Goal: Find specific page/section: Find specific page/section

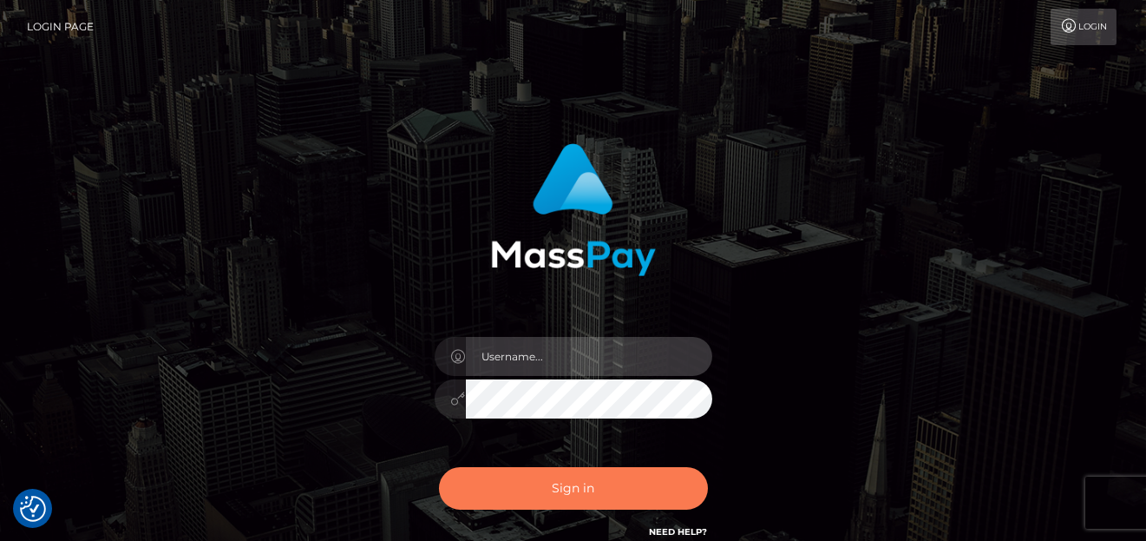
type input "denise"
click at [549, 489] on button "Sign in" at bounding box center [573, 488] width 269 height 43
type input "[PERSON_NAME]"
click at [510, 497] on button "Sign in" at bounding box center [573, 488] width 269 height 43
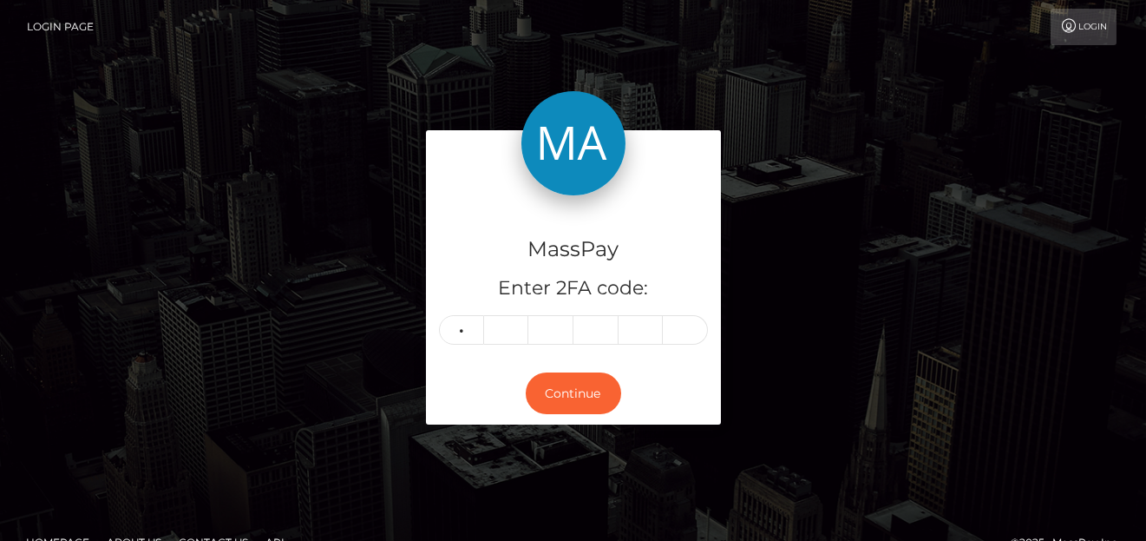
type input "1"
type input "7"
type input "2"
type input "6"
type input "8"
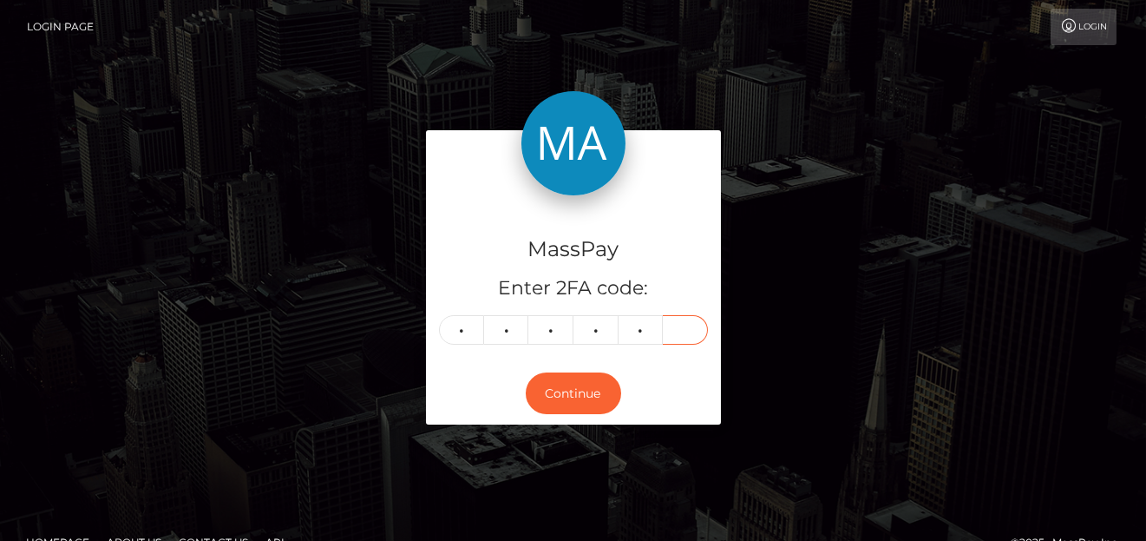
type input "7"
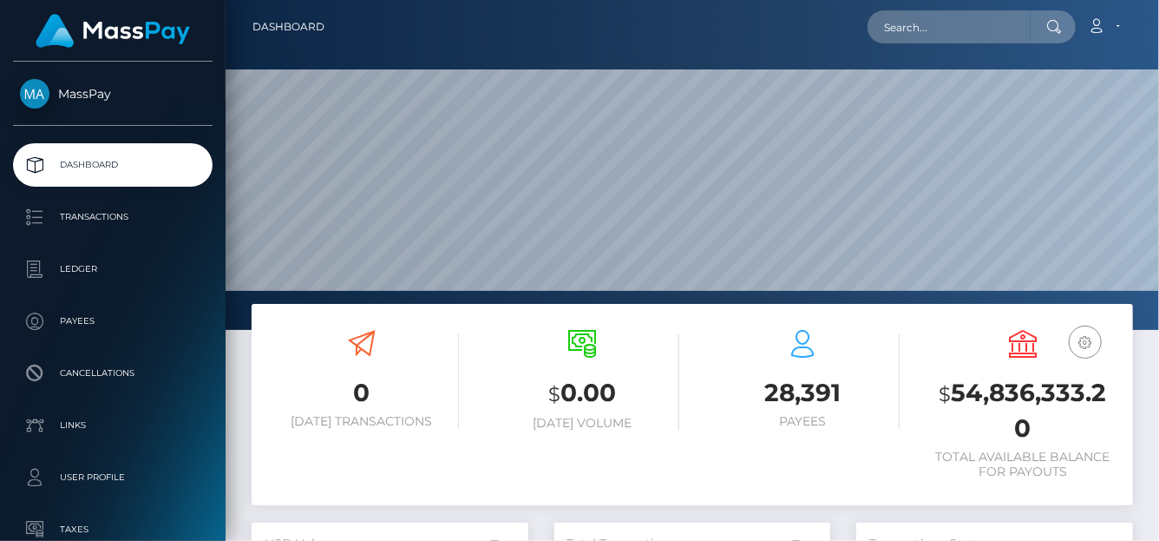
scroll to position [307, 277]
click at [913, 27] on input "text" at bounding box center [949, 26] width 163 height 33
paste input "FoGEElZb42gZJpfoYJFUIBxhSKh1"
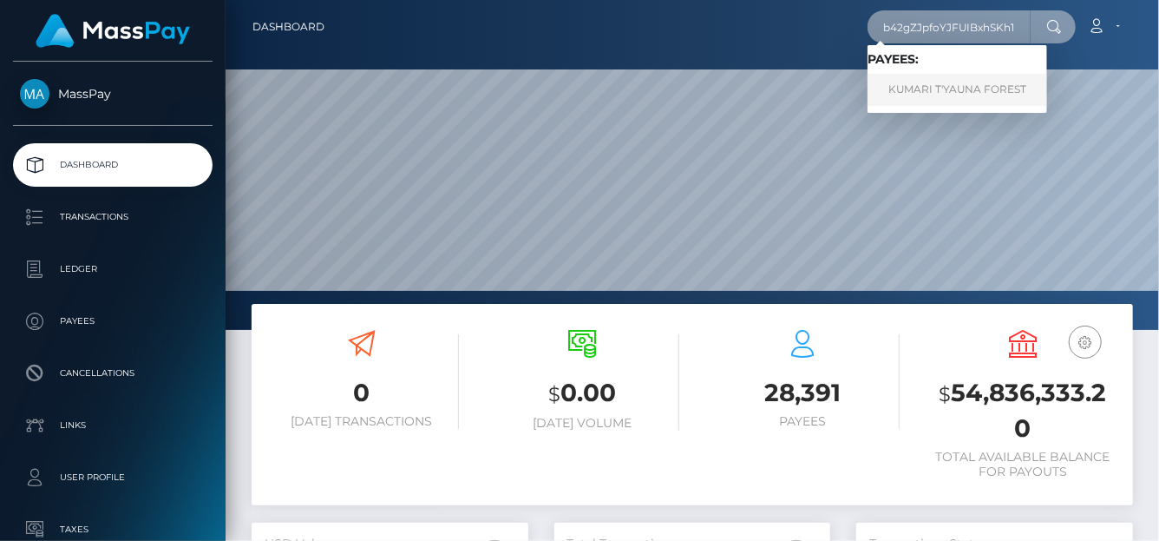
type input "FoGEElZb42gZJpfoYJFUIBxhSKh1"
click at [920, 85] on link "KUMARI T'YAUNA FOREST" at bounding box center [958, 90] width 180 height 32
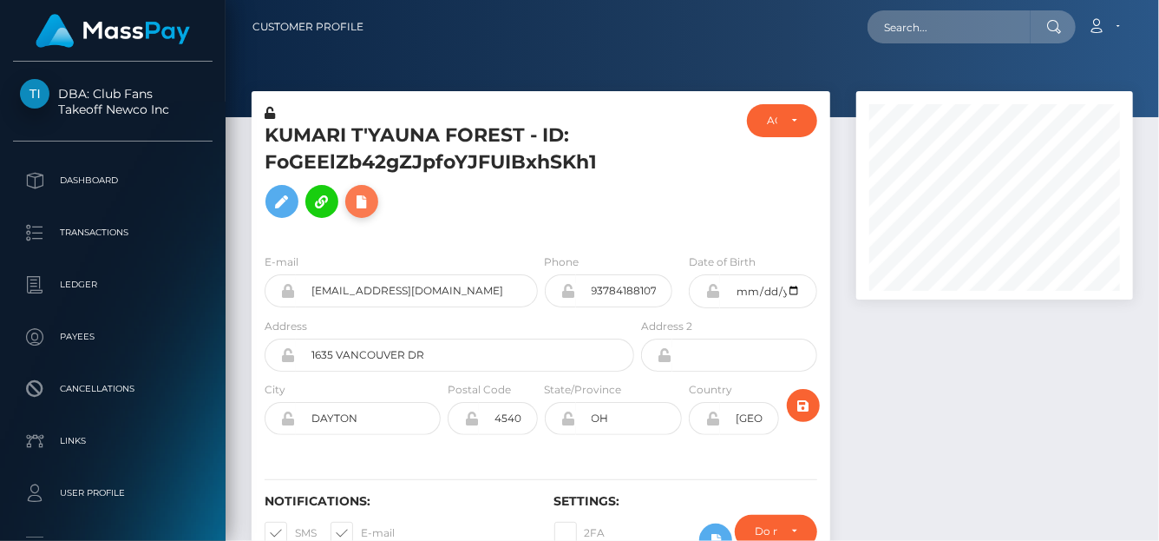
scroll to position [208, 277]
click at [361, 199] on icon at bounding box center [361, 202] width 21 height 22
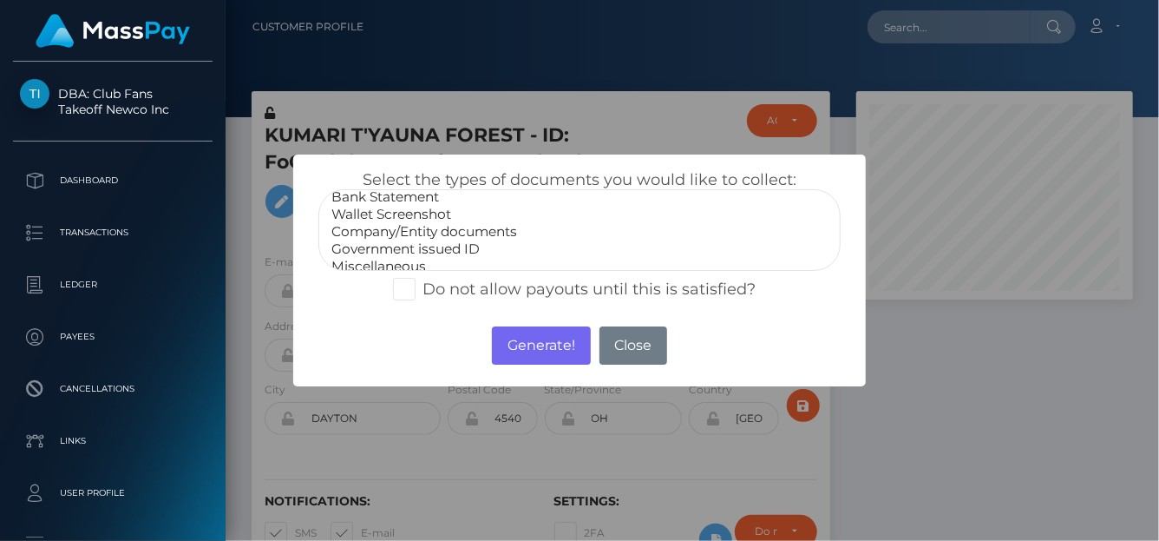
scroll to position [34, 0]
select select "Government issued ID"
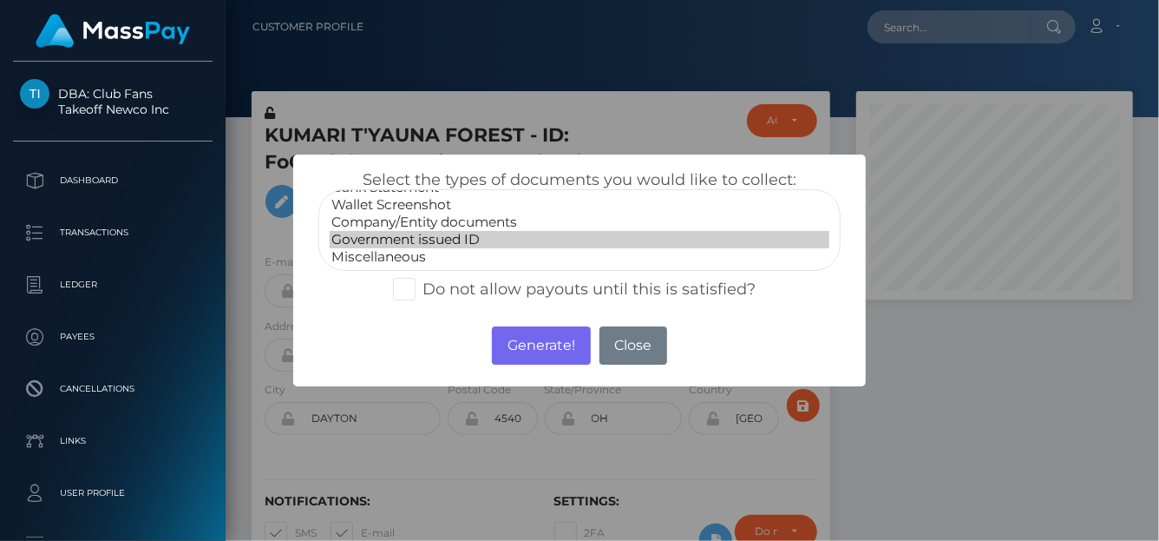
click at [426, 231] on option "Government issued ID" at bounding box center [580, 239] width 500 height 17
click at [511, 343] on button "Generate!" at bounding box center [541, 345] width 98 height 38
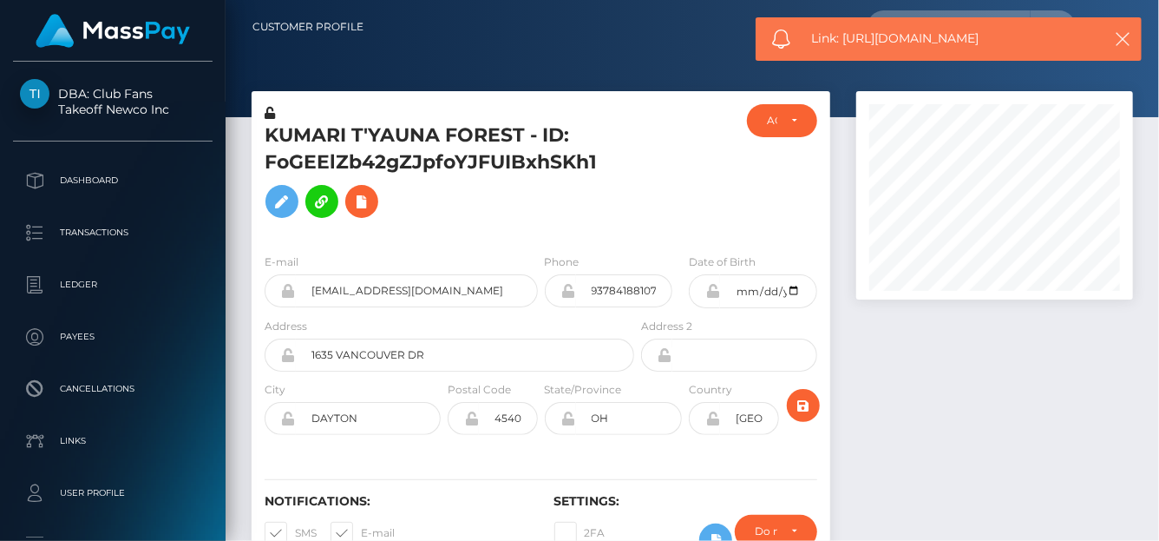
drag, startPoint x: 1016, startPoint y: 37, endPoint x: 843, endPoint y: 33, distance: 173.6
click at [843, 33] on span "Link: https://l.maspay.io/5k23p" at bounding box center [951, 39] width 279 height 18
copy span "https://l.maspay.io/5k23p"
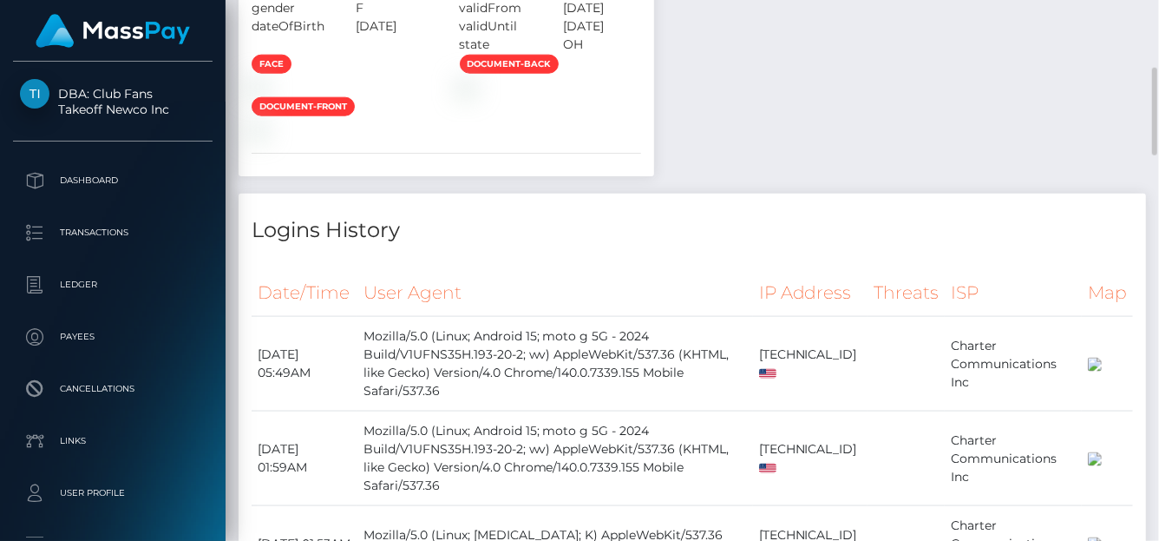
scroll to position [869, 0]
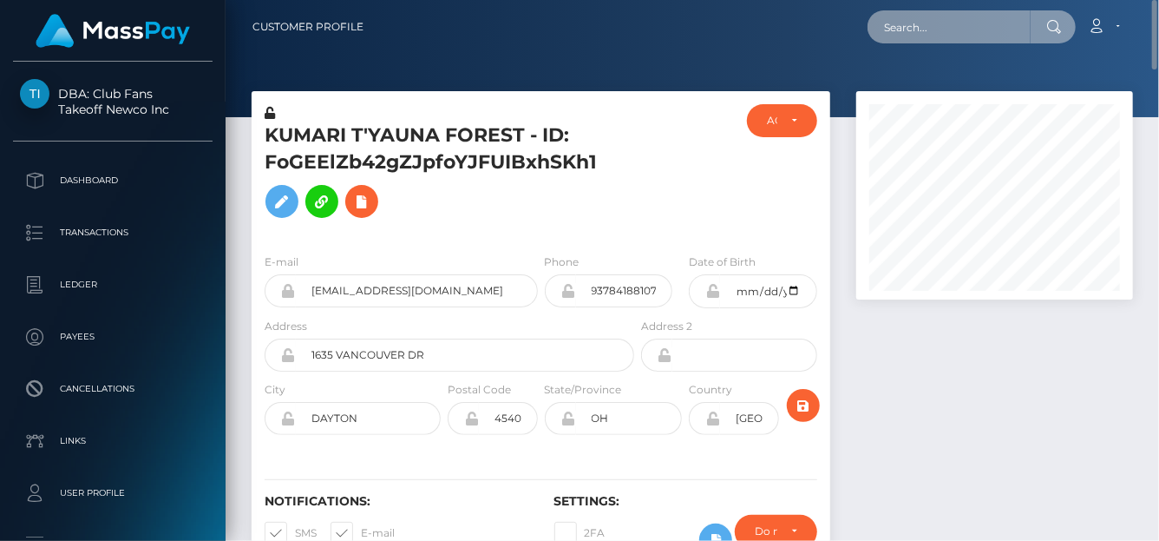
click at [898, 30] on input "text" at bounding box center [949, 26] width 163 height 33
paste input "iJHrUAxMJSeBKlPfCe09qkSeSiC2"
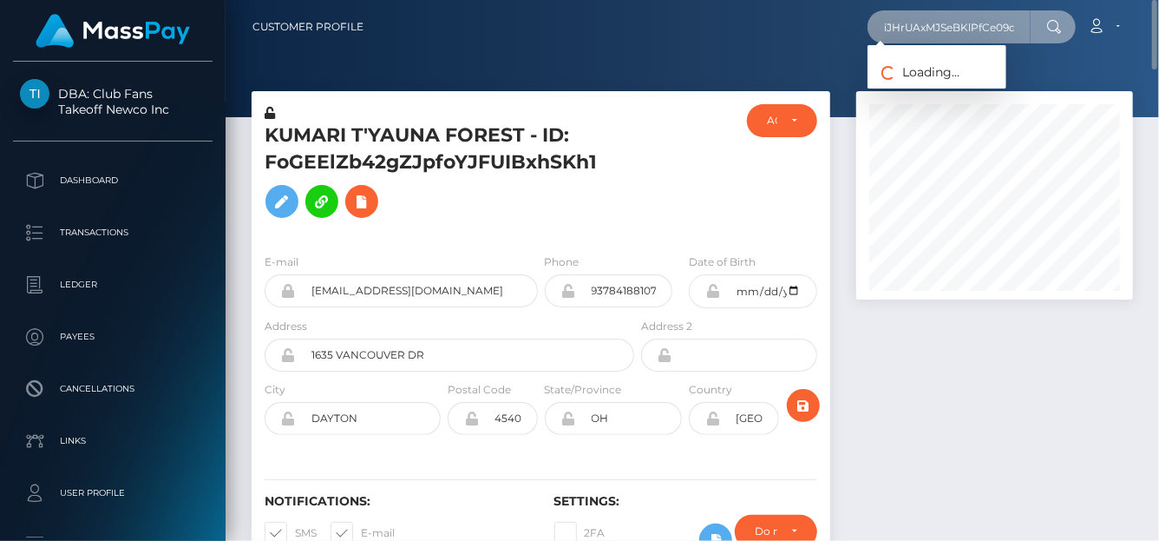
scroll to position [0, 45]
type input "iJHrUAxMJSeBKlPfCe09qkSeSiC2"
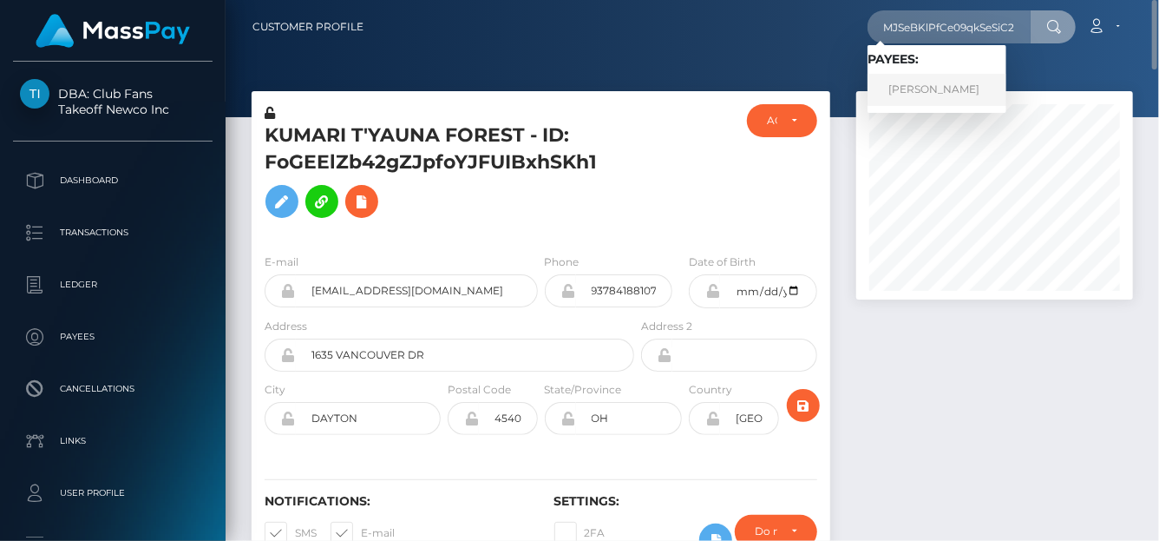
click at [906, 89] on link "ELIZIBETH ROSE BRAMLETT" at bounding box center [937, 90] width 139 height 32
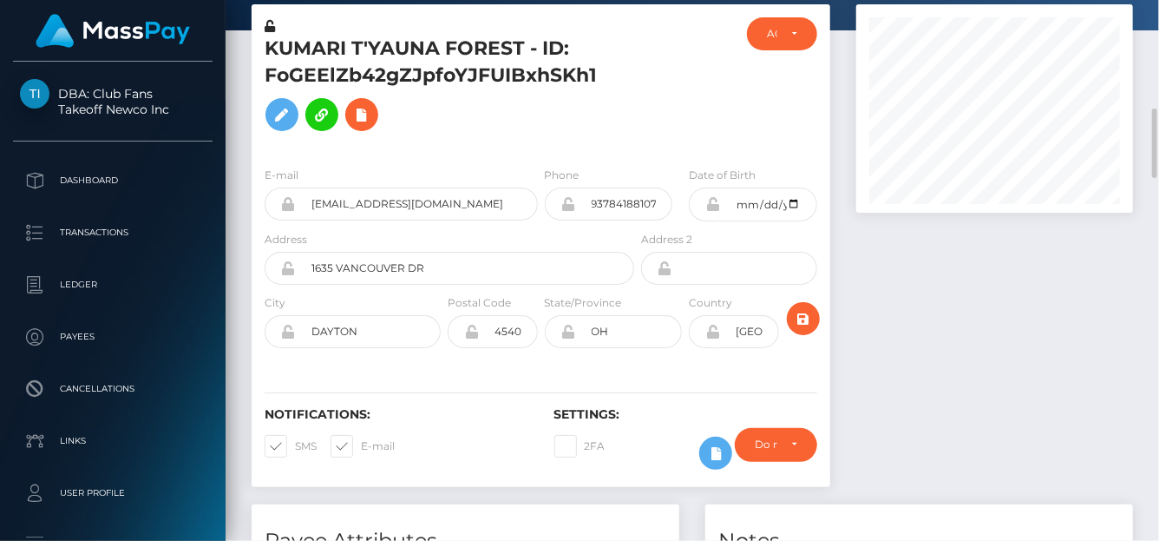
scroll to position [174, 0]
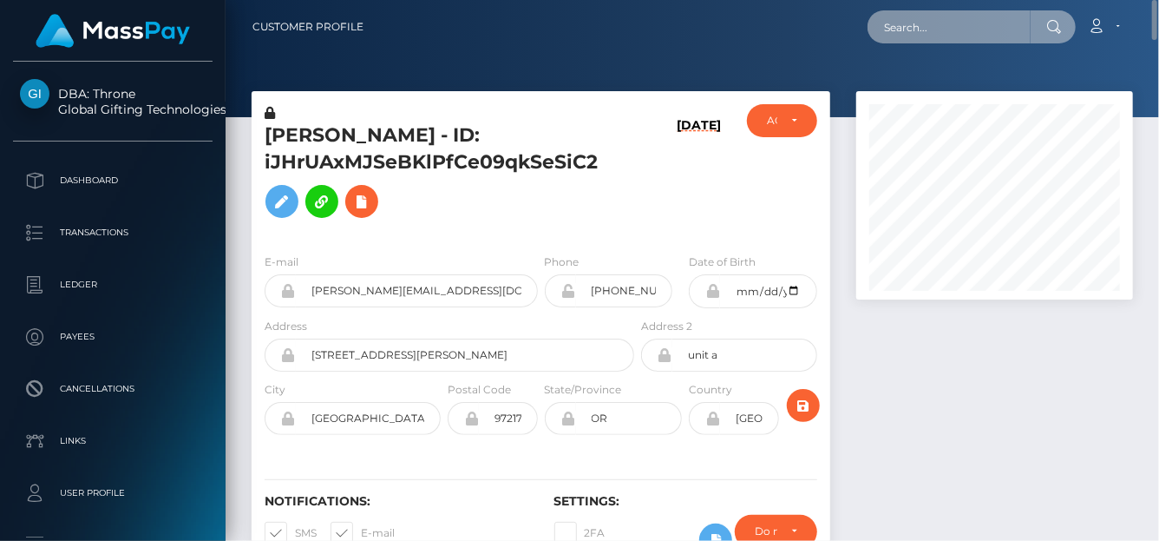
click at [882, 31] on input "text" at bounding box center [949, 26] width 163 height 33
paste input "yanderexreader88@gmail.com"
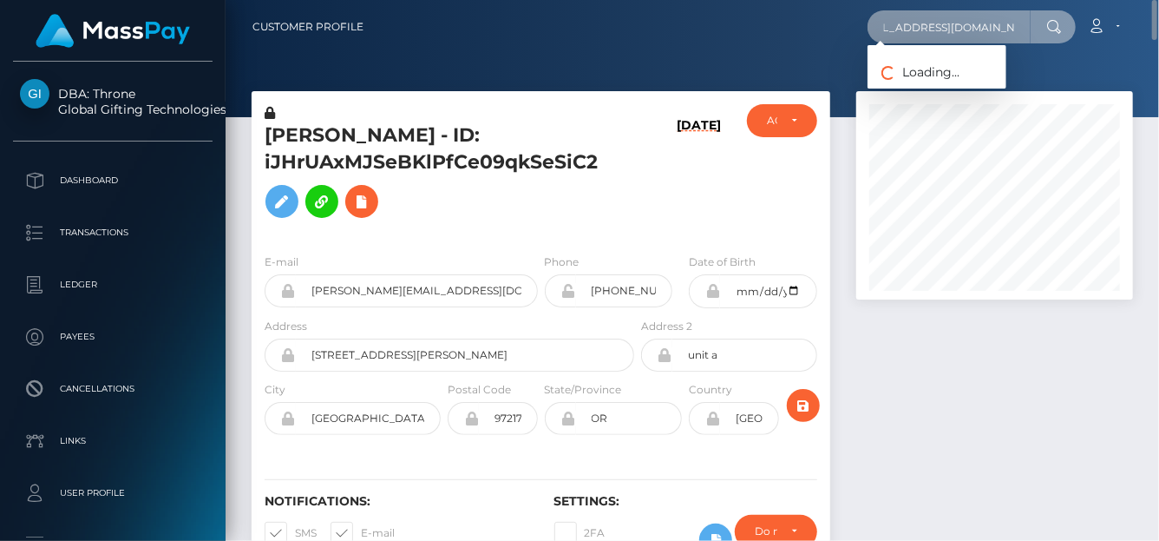
type input "yanderexreader88@gmail.com"
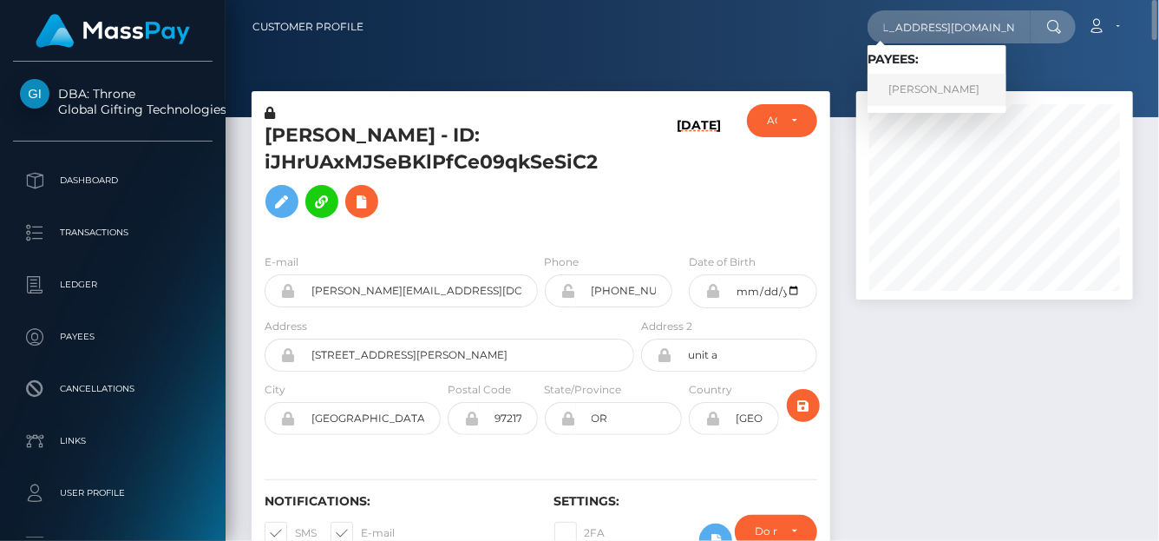
click at [908, 99] on link "ALECK LEAN LUMANANG PALERO" at bounding box center [937, 90] width 139 height 32
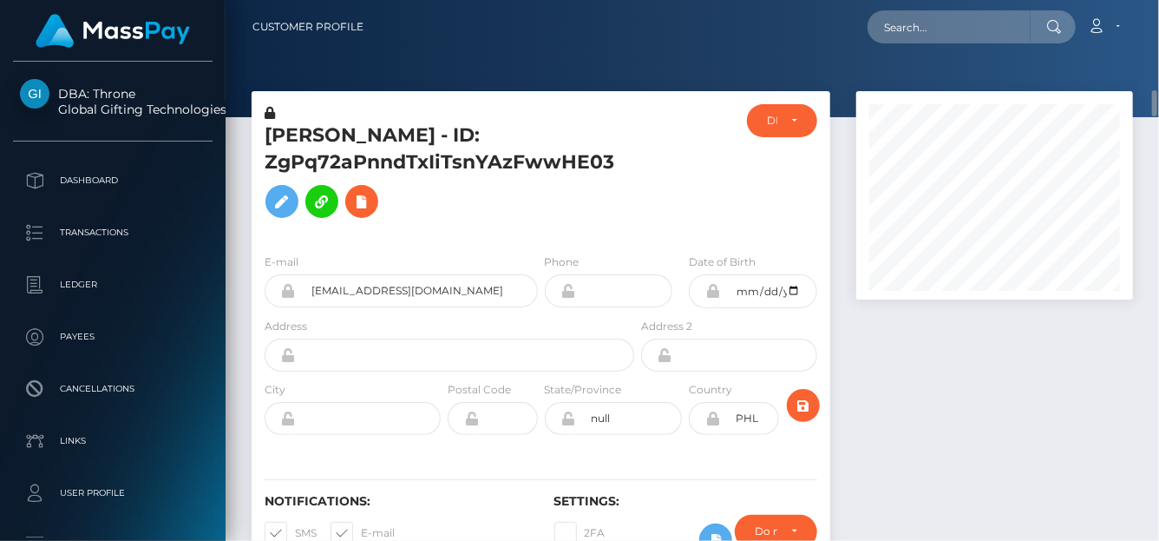
scroll to position [87, 0]
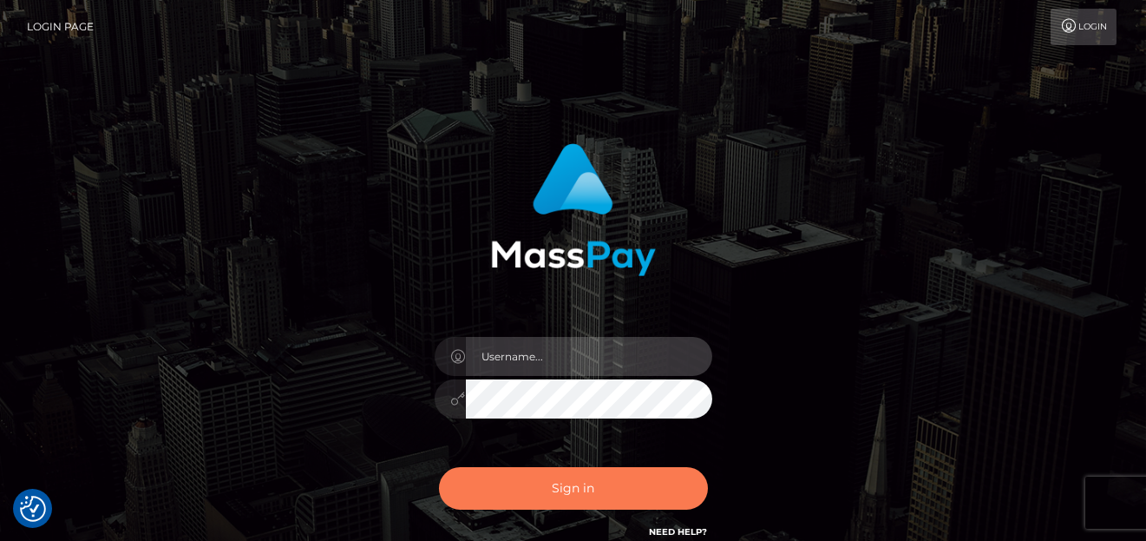
type input "[PERSON_NAME]"
click at [561, 489] on button "Sign in" at bounding box center [573, 488] width 269 height 43
type input "[PERSON_NAME]"
click at [561, 483] on button "Sign in" at bounding box center [573, 488] width 269 height 43
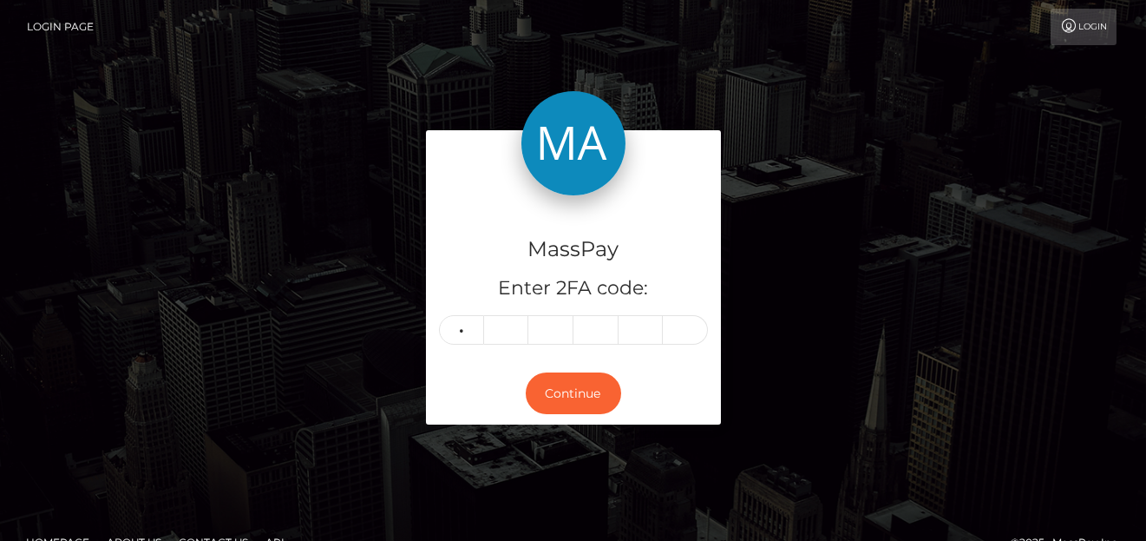
type input "6"
type input "4"
type input "2"
type input "1"
type input "2"
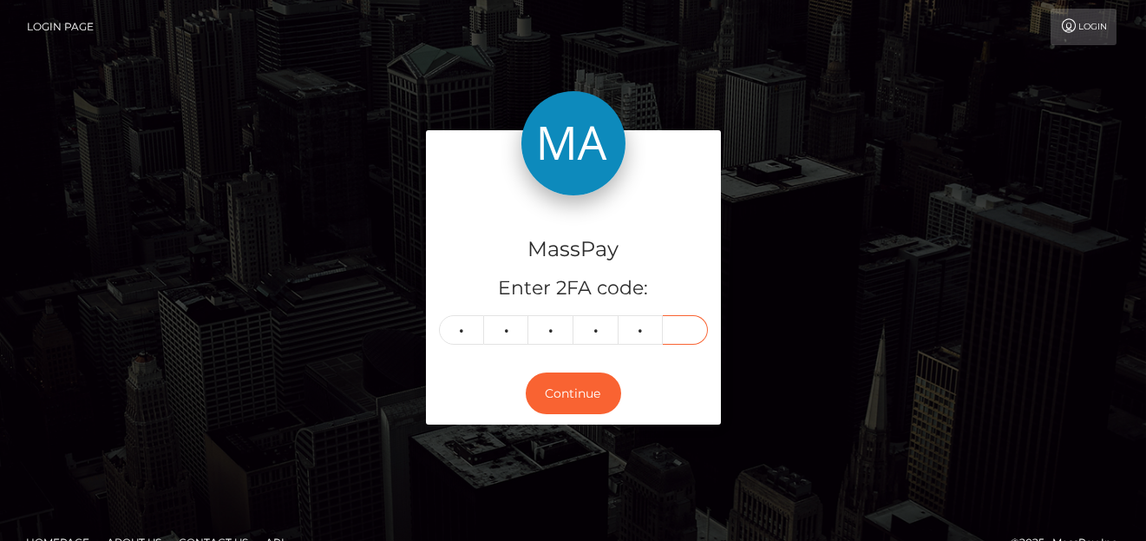
type input "4"
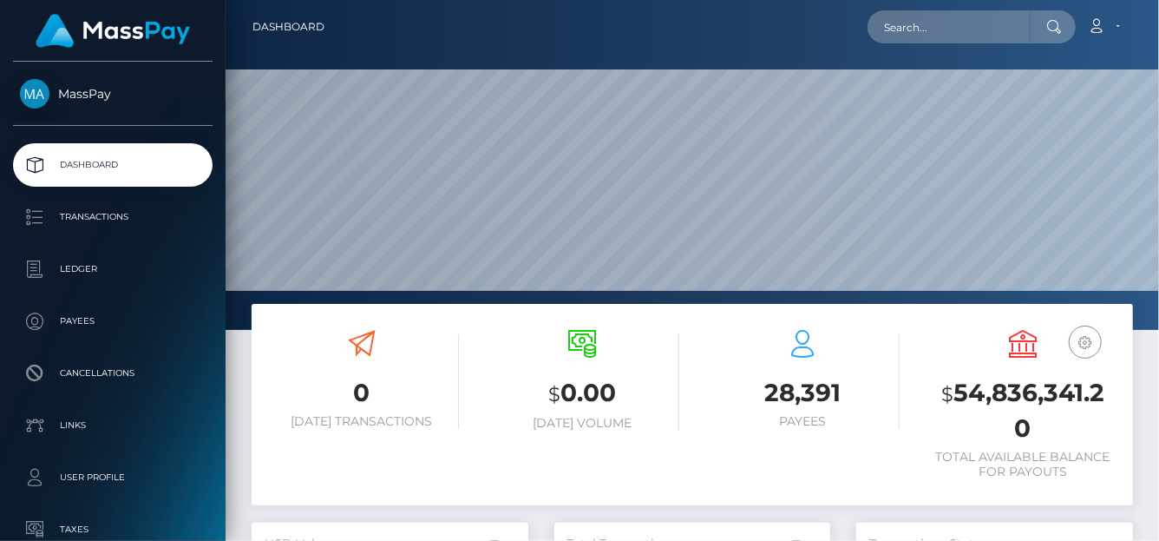
scroll to position [307, 277]
click at [889, 30] on input "text" at bounding box center [949, 26] width 163 height 33
paste input "[EMAIL_ADDRESS][DOMAIN_NAME]"
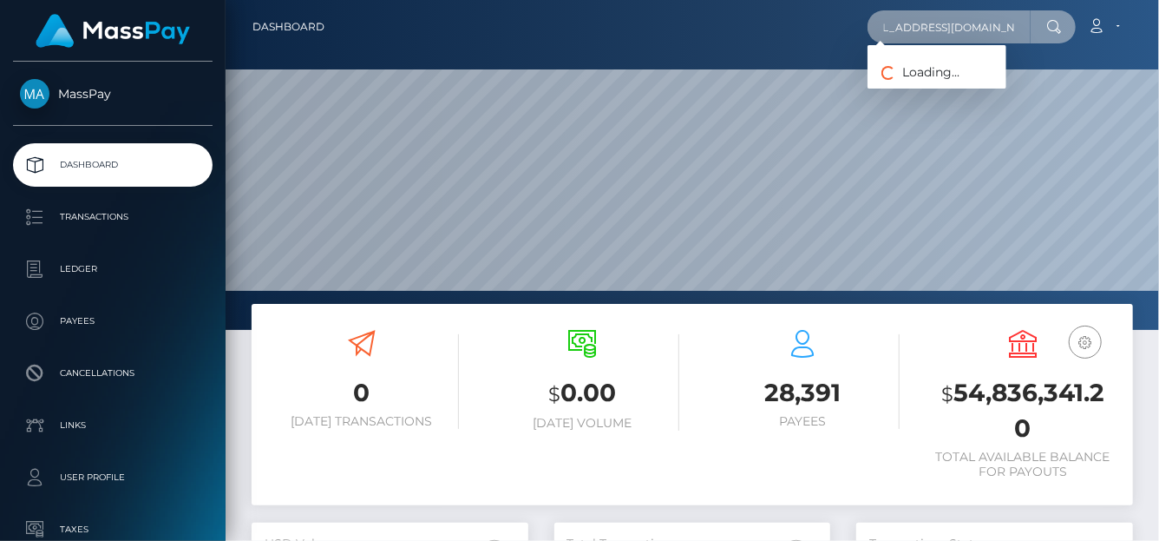
type input "[EMAIL_ADDRESS][DOMAIN_NAME]"
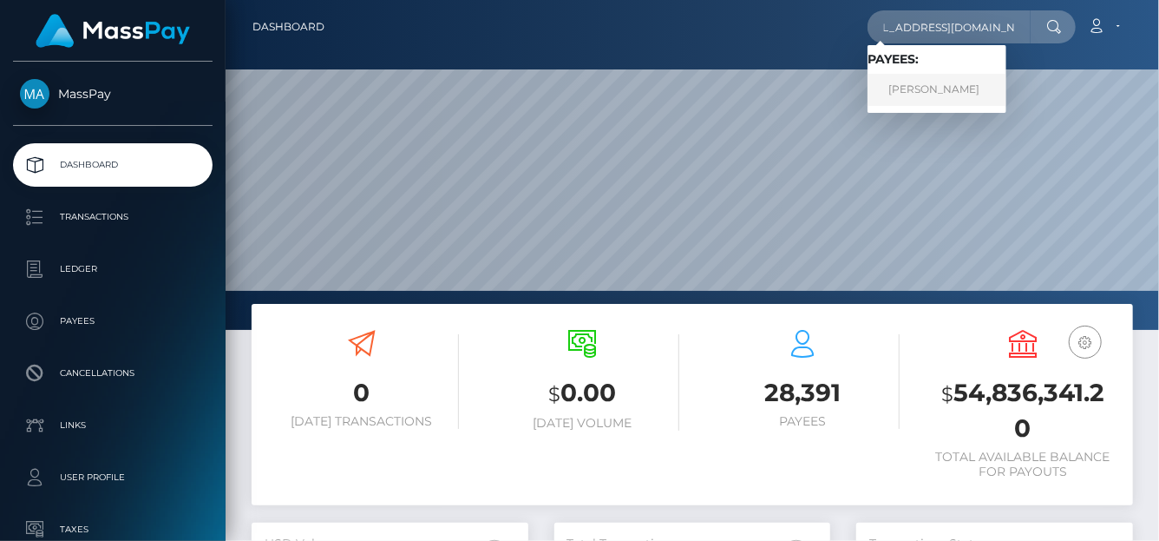
scroll to position [0, 0]
click at [917, 95] on link "ALECK LEAN LUMANANG PALERO" at bounding box center [937, 90] width 139 height 32
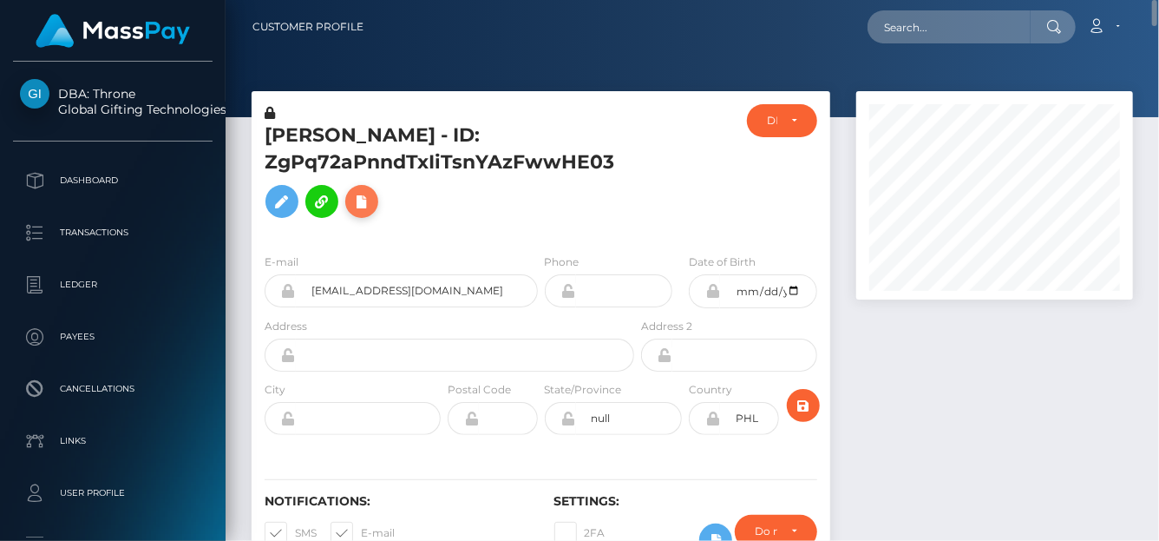
click at [349, 218] on button at bounding box center [361, 201] width 33 height 33
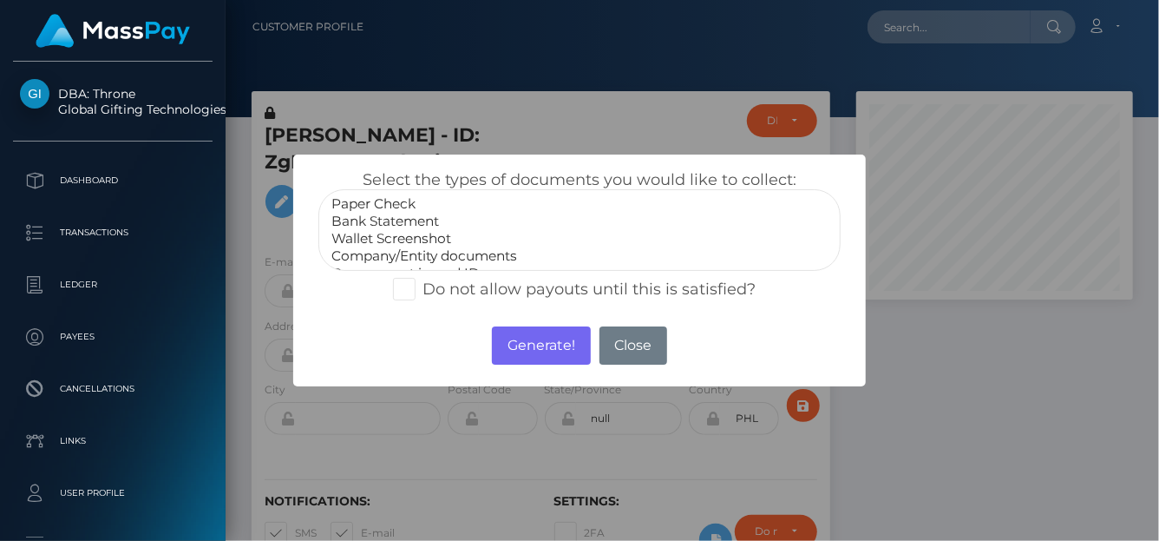
scroll to position [34, 0]
select select "Miscellaneous"
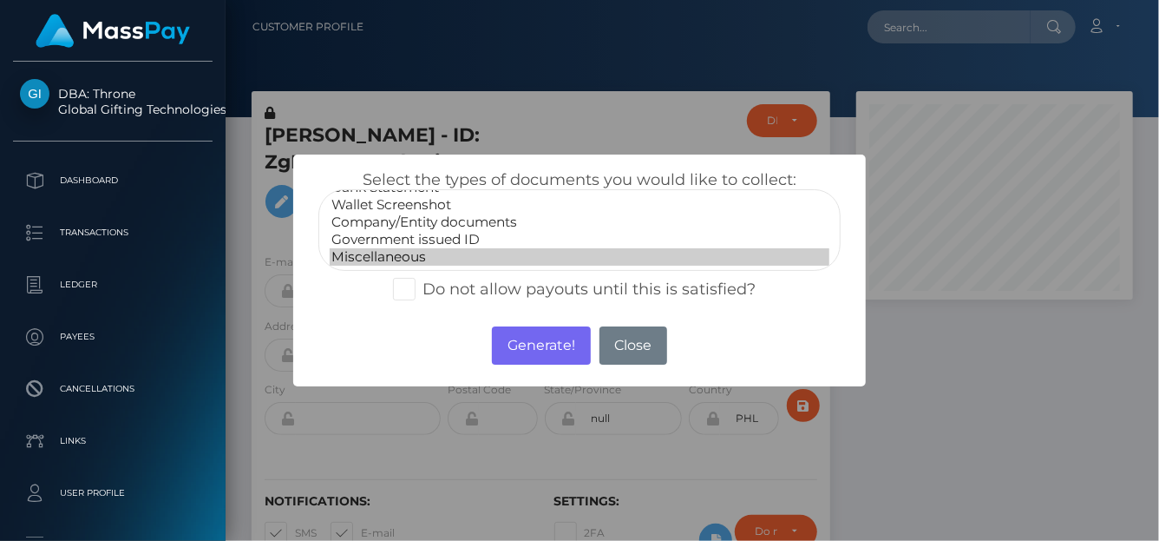
click at [389, 252] on option "Miscellaneous" at bounding box center [580, 256] width 500 height 17
click at [628, 355] on button "Close" at bounding box center [634, 345] width 68 height 38
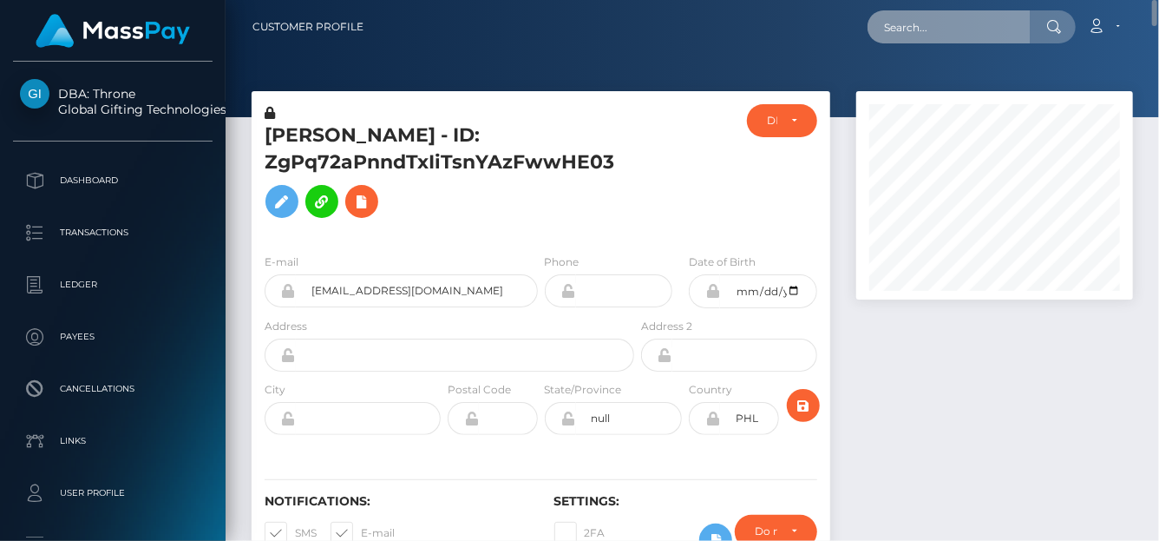
click at [894, 28] on input "text" at bounding box center [949, 26] width 163 height 33
paste input "achisylvie2018@gmail.com"
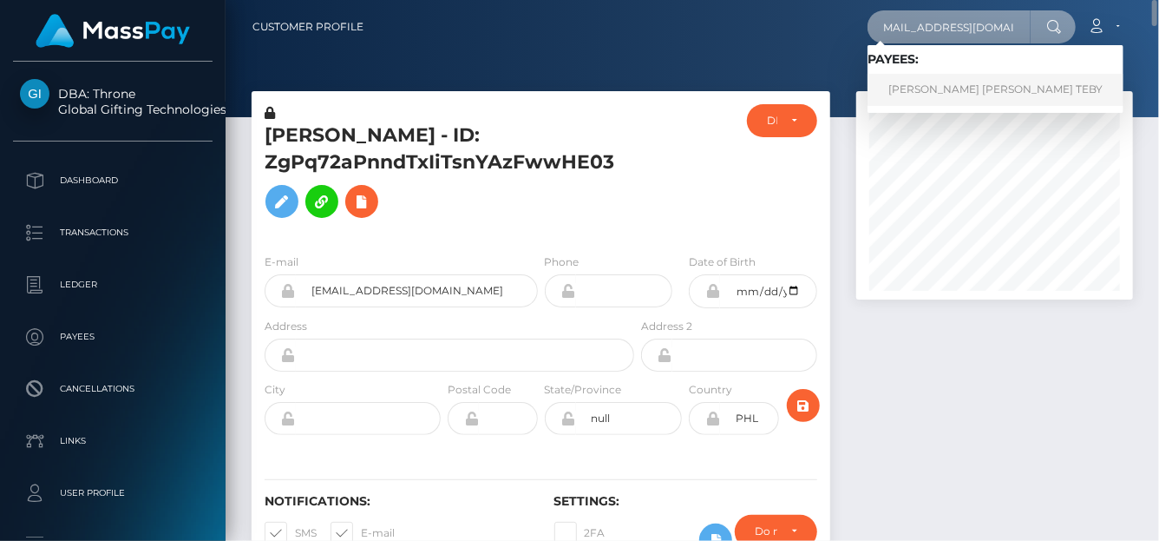
type input "achisylvie2018@gmail.com"
click at [901, 87] on link "ACHI SYLVIE NANCY TEBY" at bounding box center [996, 90] width 256 height 32
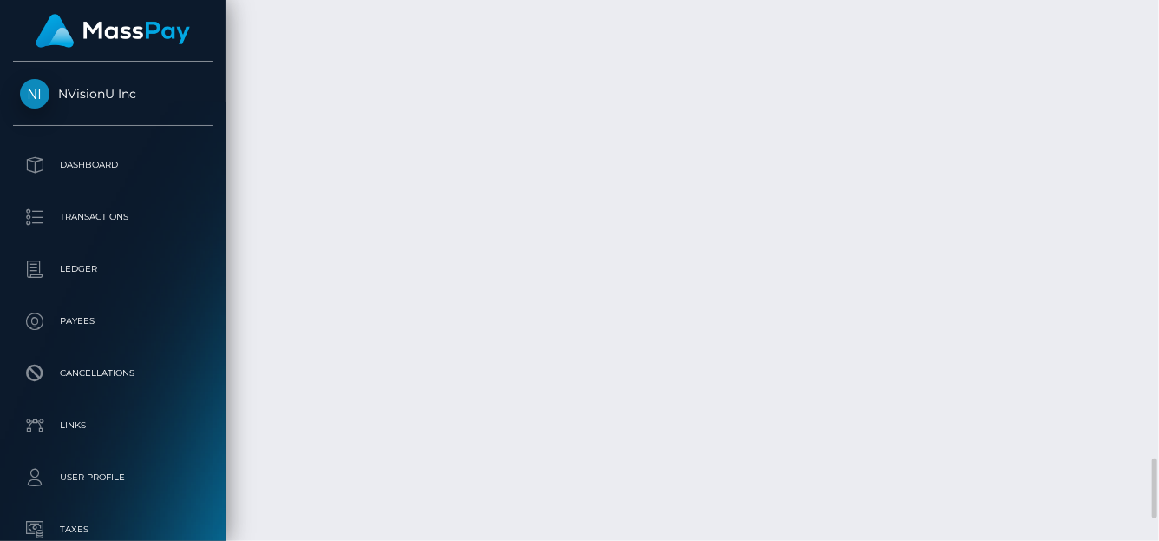
scroll to position [208, 277]
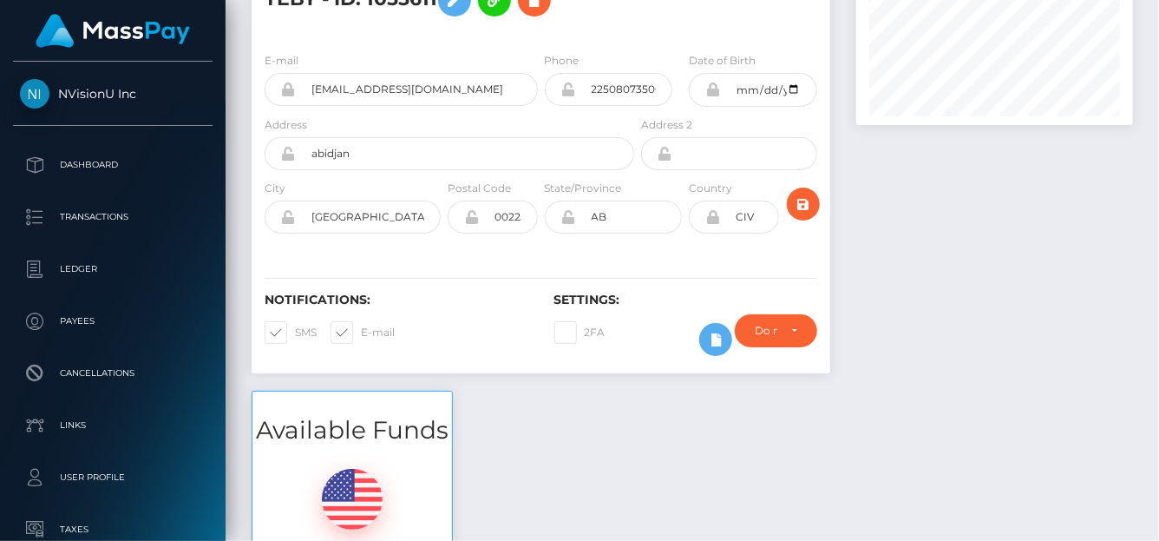
scroll to position [0, 0]
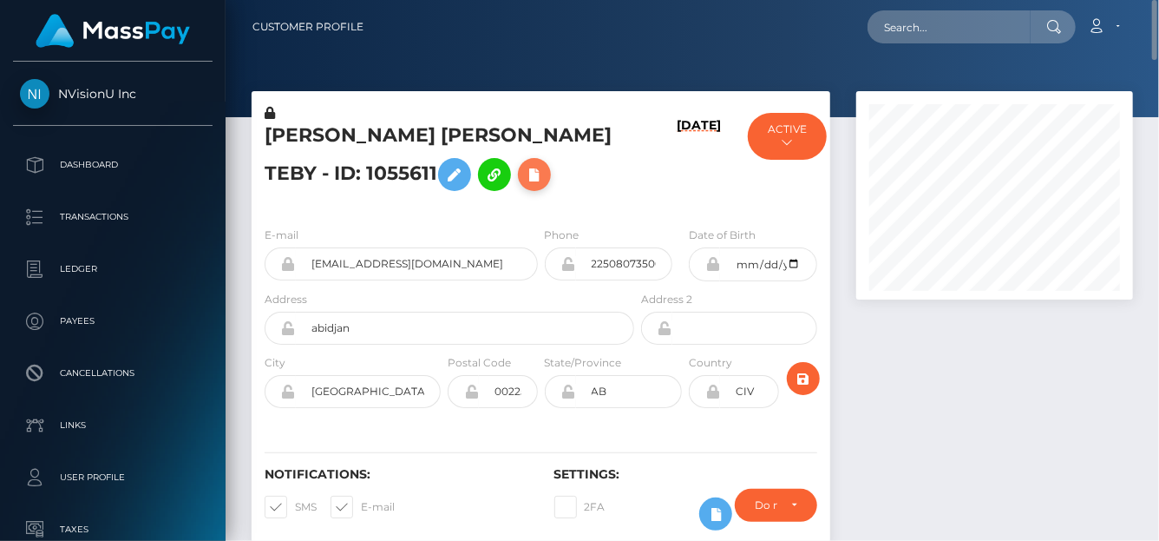
click at [524, 178] on icon at bounding box center [534, 175] width 21 height 22
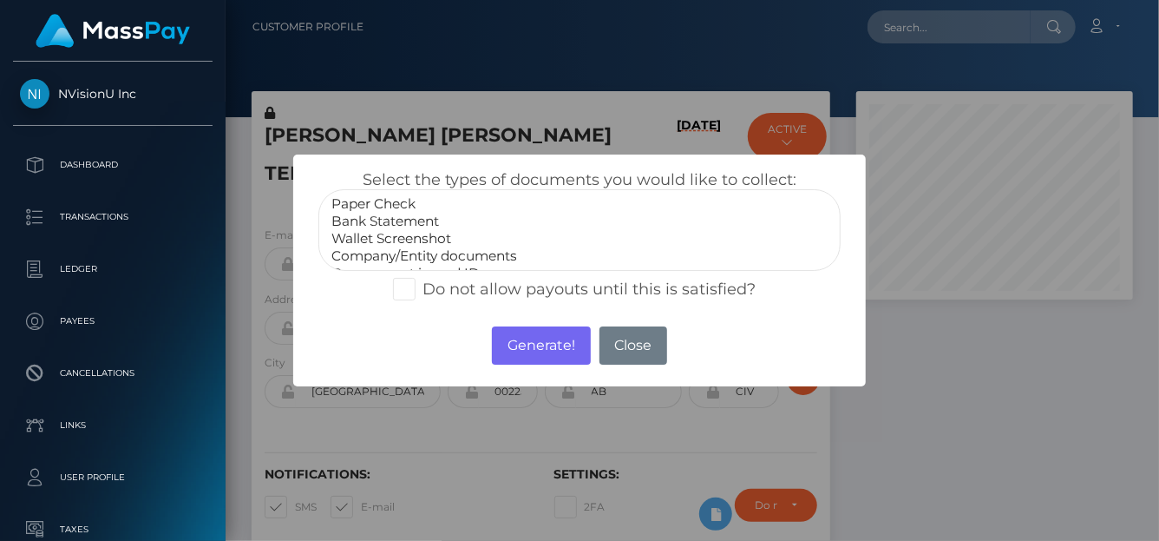
select select "Bank Statement"
click at [401, 220] on option "Bank Statement" at bounding box center [580, 221] width 500 height 17
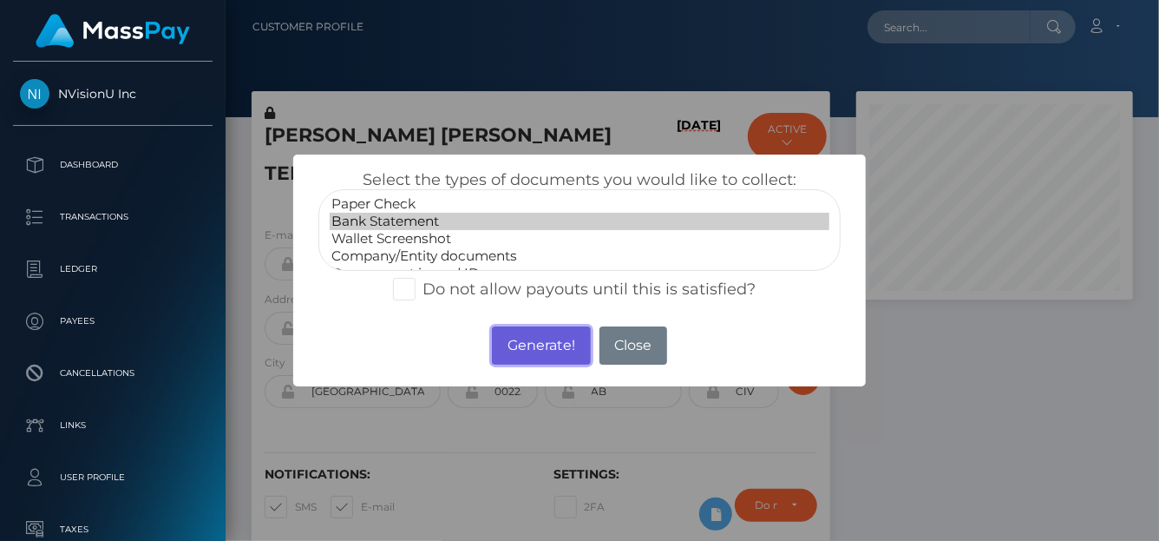
click at [549, 355] on button "Generate!" at bounding box center [541, 345] width 98 height 38
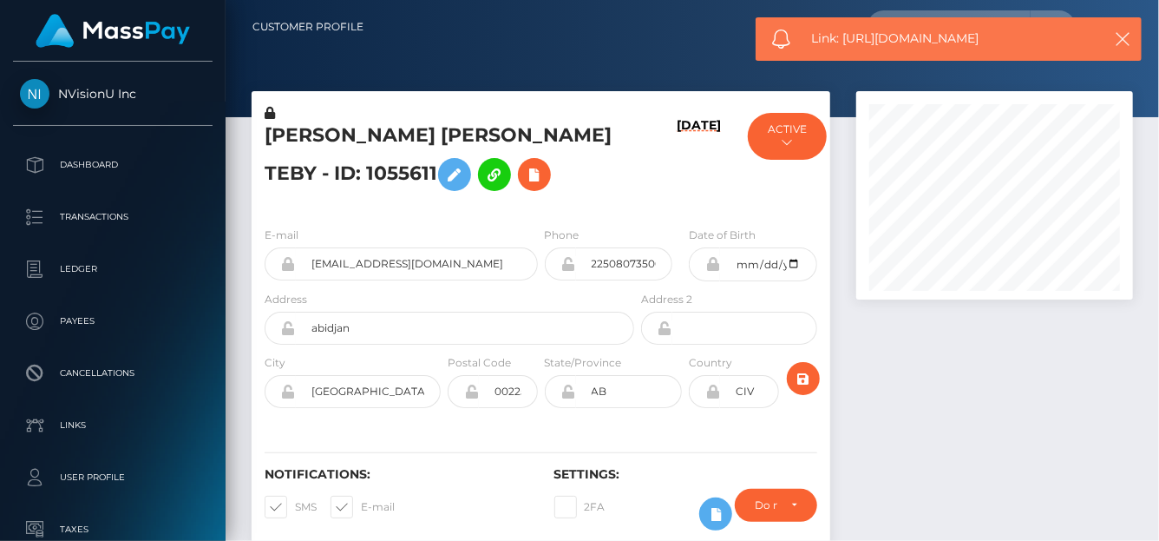
drag, startPoint x: 1042, startPoint y: 35, endPoint x: 843, endPoint y: 37, distance: 199.6
click at [843, 37] on span "Link: https://l.maspay.io/Ak27c" at bounding box center [951, 39] width 279 height 18
copy span "https://l.maspay.io/Ak27c"
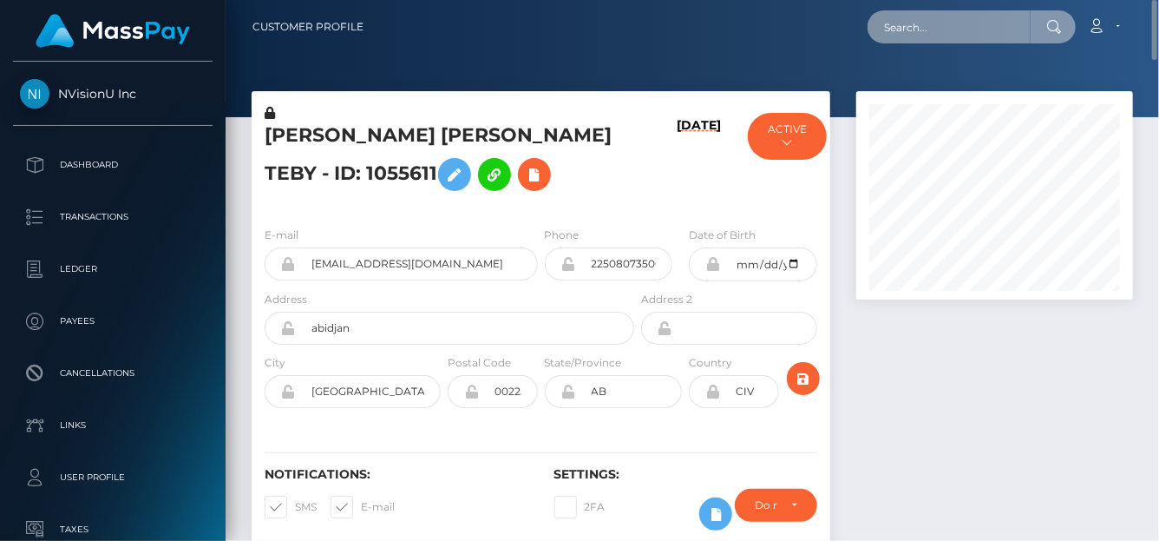
click at [896, 28] on input "text" at bounding box center [949, 26] width 163 height 33
paste input "[EMAIL_ADDRESS][DOMAIN_NAME]"
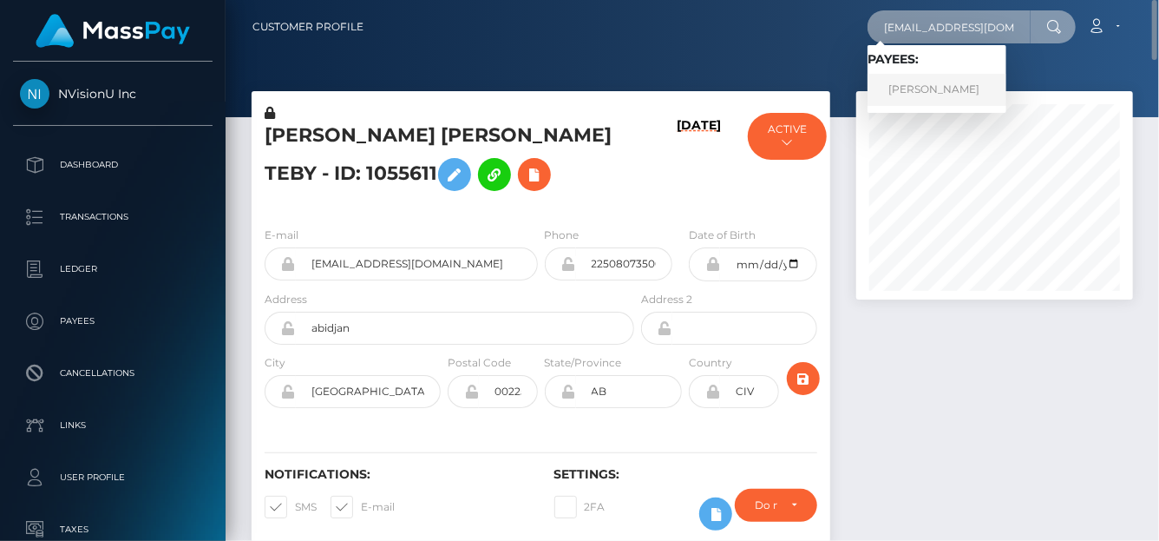
type input "[EMAIL_ADDRESS][DOMAIN_NAME]"
click at [902, 86] on link "Traci Adams" at bounding box center [937, 90] width 139 height 32
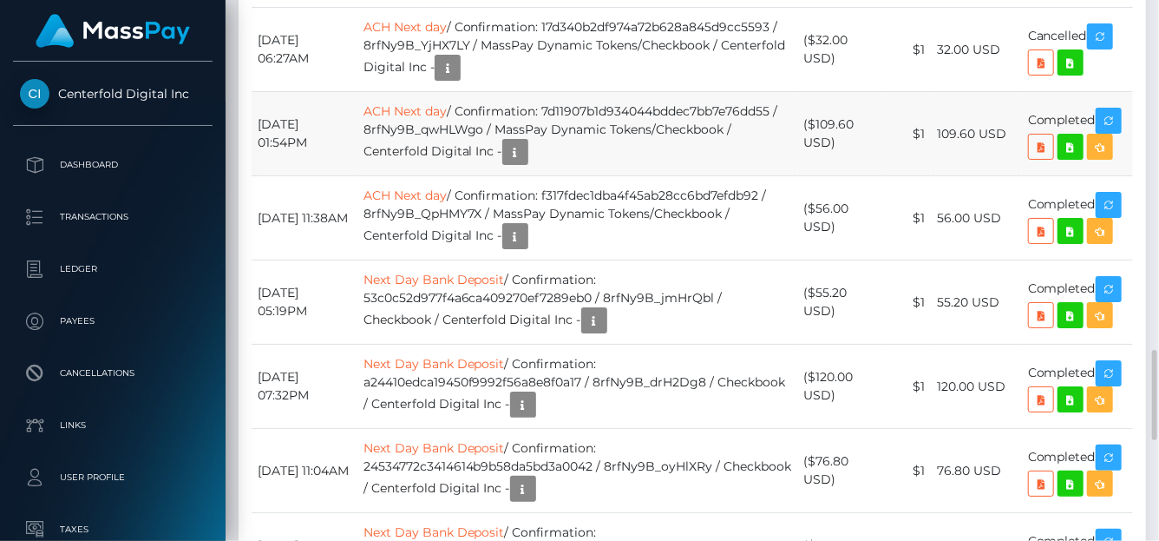
scroll to position [1912, 0]
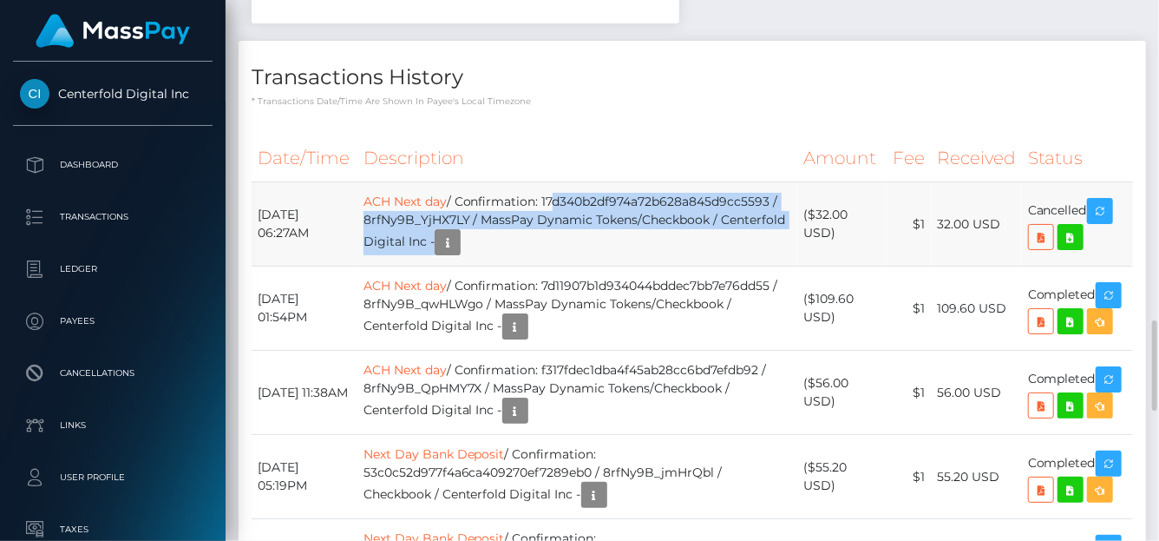
drag, startPoint x: 803, startPoint y: 194, endPoint x: 566, endPoint y: 194, distance: 236.9
click at [566, 194] on tr "[DATE] 06:27AM ACH Next day / Confirmation: 17d340b2df974a72b628a845d9cc5593 / …" at bounding box center [693, 224] width 882 height 84
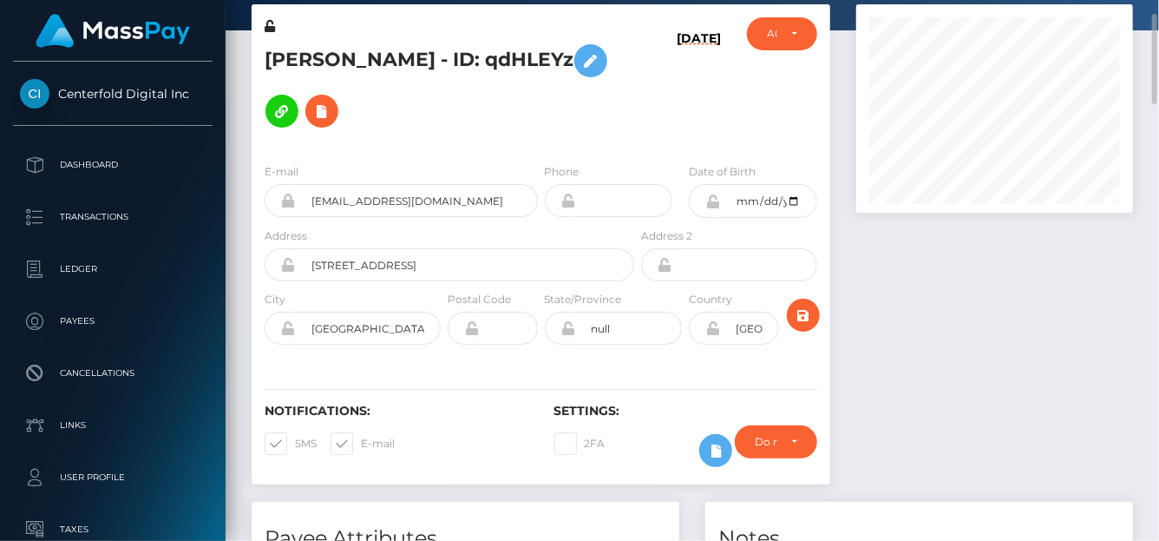
scroll to position [0, 0]
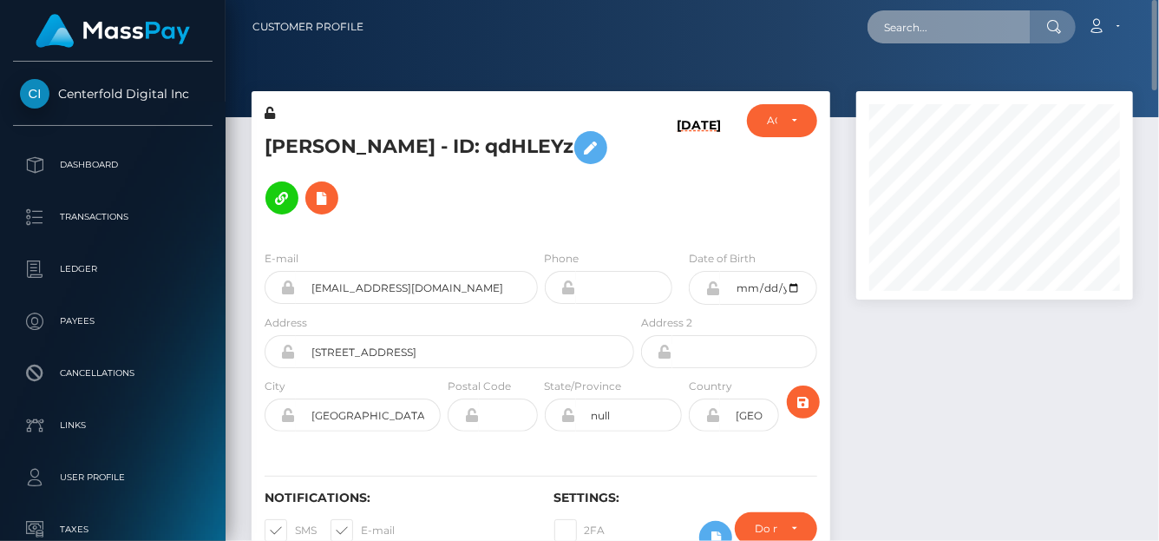
click at [965, 28] on input "text" at bounding box center [949, 26] width 163 height 33
paste input "[EMAIL_ADDRESS][DOMAIN_NAME]"
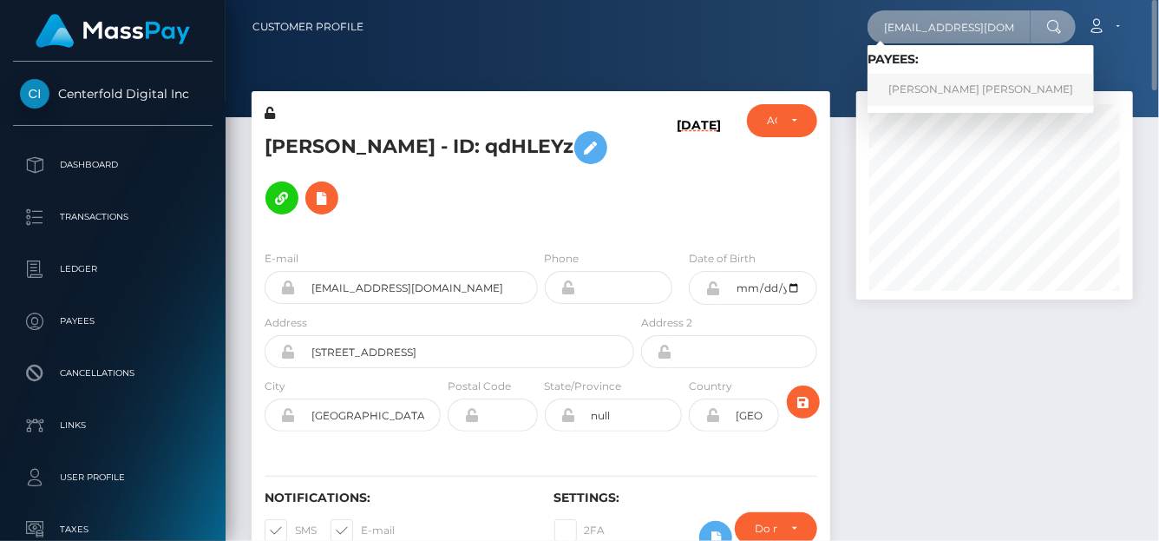
type input "[EMAIL_ADDRESS][DOMAIN_NAME]"
click at [940, 87] on link "[PERSON_NAME] [PERSON_NAME]" at bounding box center [981, 90] width 226 height 32
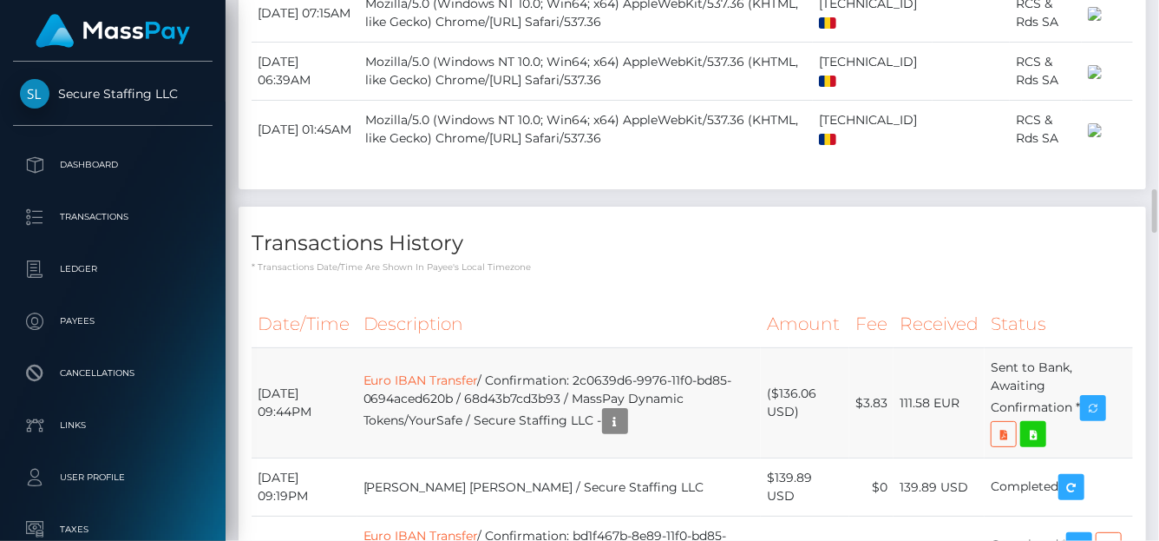
scroll to position [2868, 0]
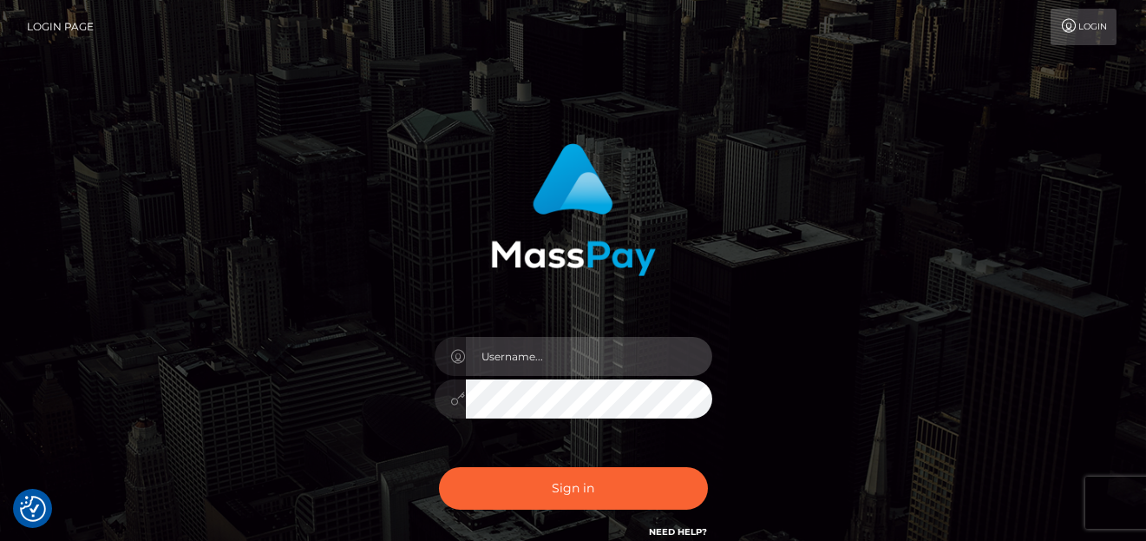
type input "denise"
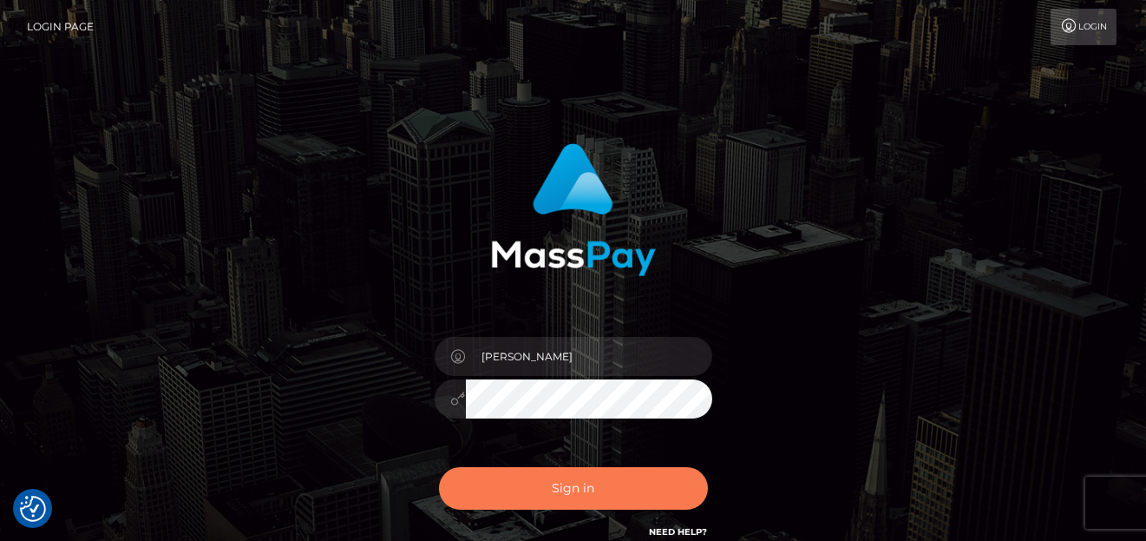
click at [567, 487] on button "Sign in" at bounding box center [573, 488] width 269 height 43
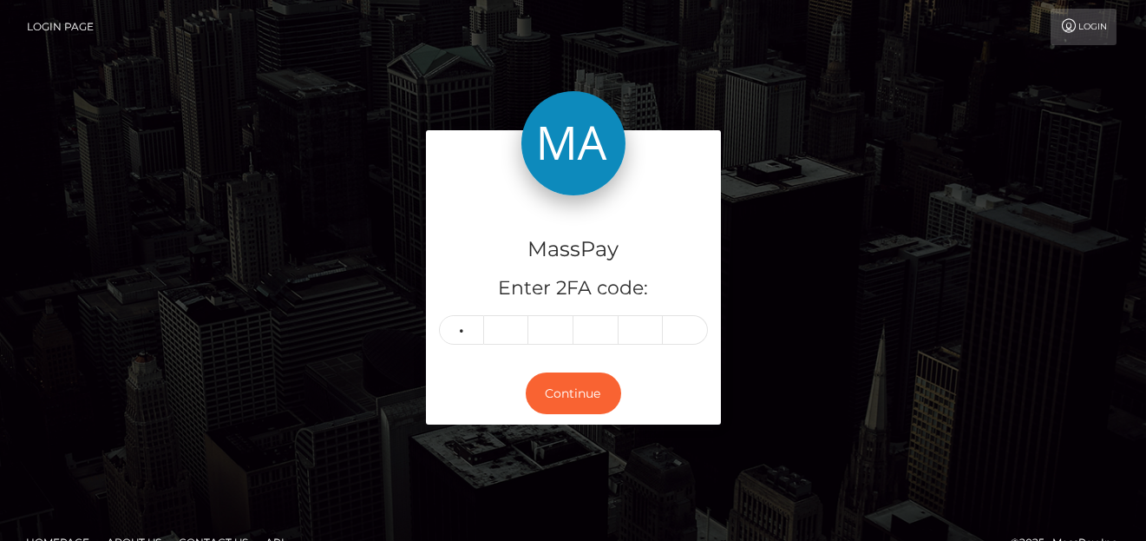
type input "1"
type input "4"
type input "2"
type input "1"
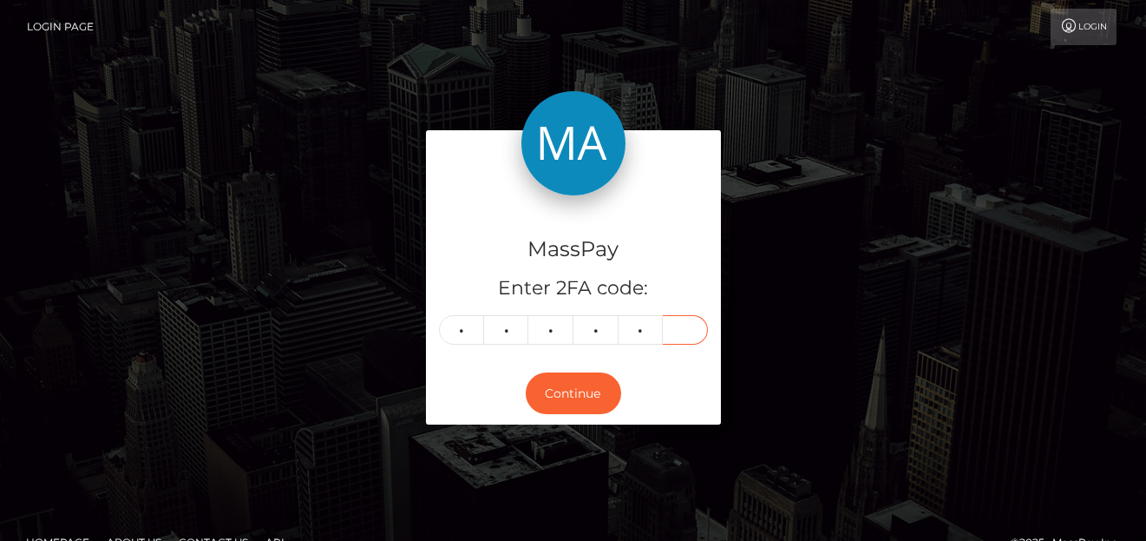
type input "9"
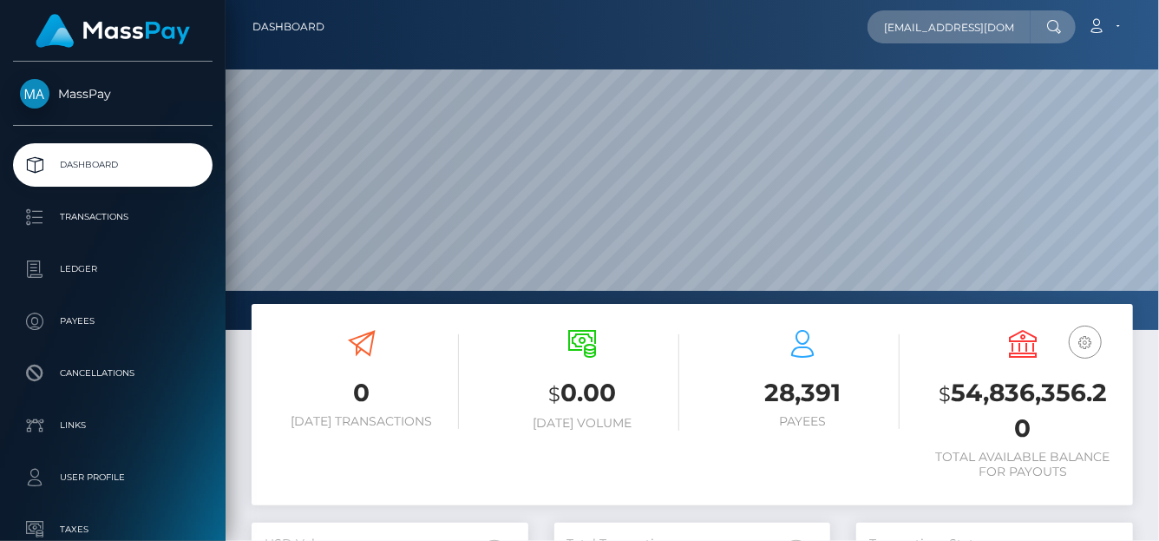
type input "[EMAIL_ADDRESS][DOMAIN_NAME]"
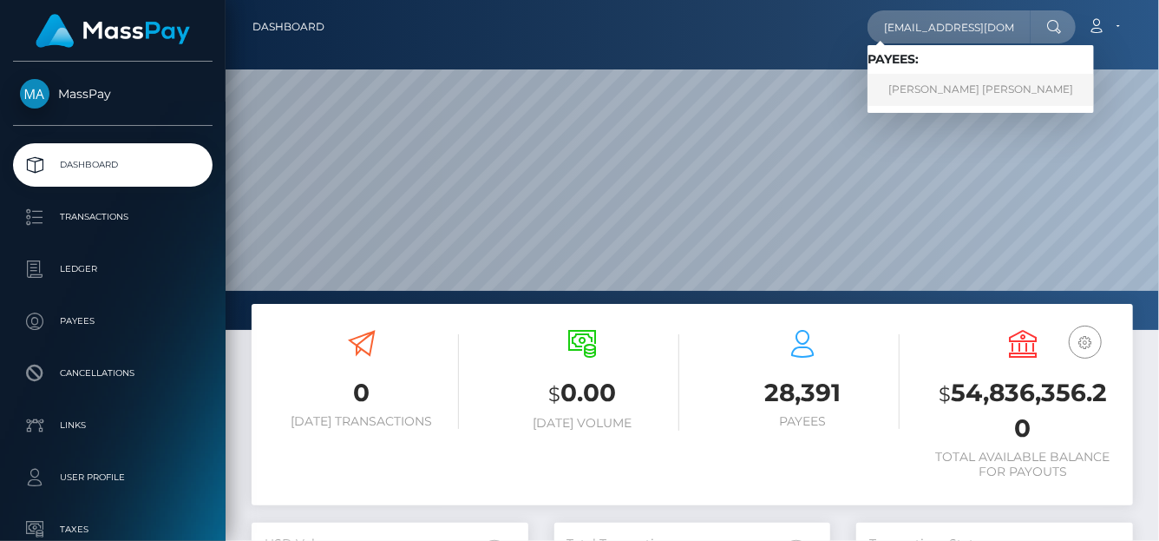
click at [918, 87] on link "Nicoleta Geny Younes" at bounding box center [981, 90] width 226 height 32
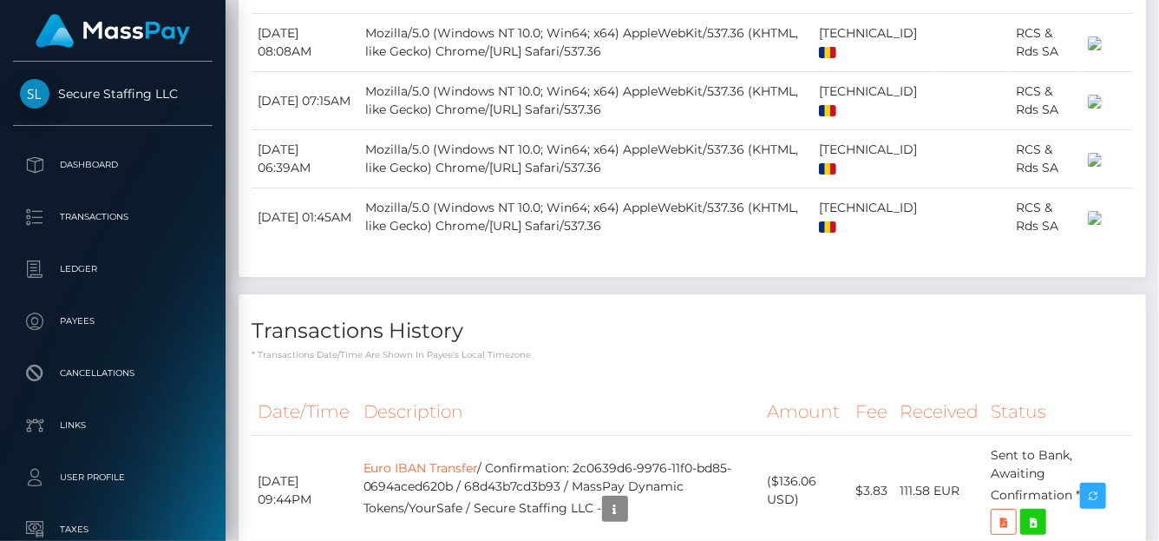
scroll to position [2867, 0]
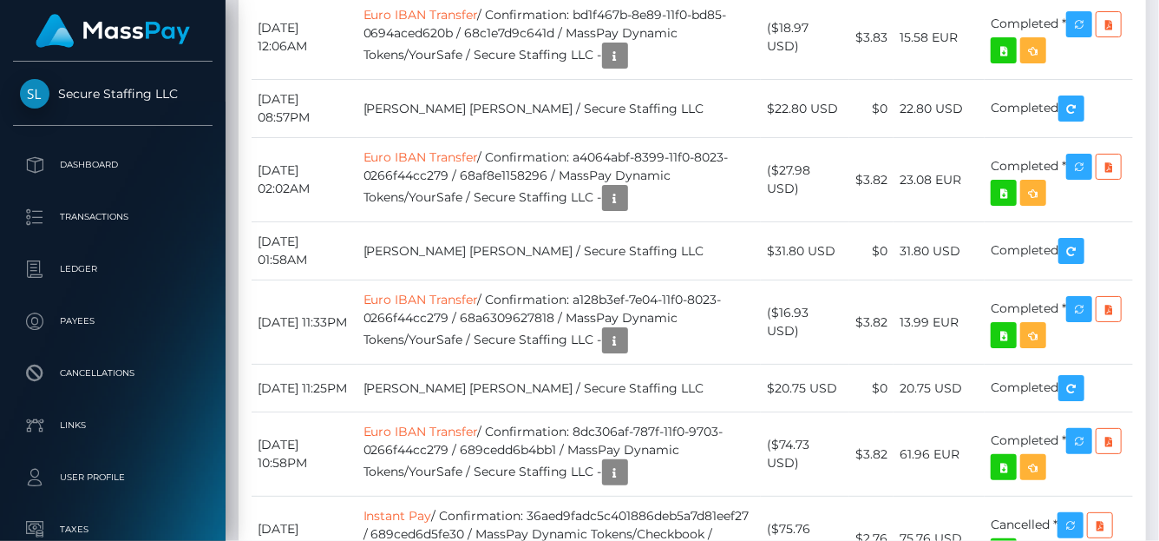
click at [1100, 193] on div "Force status update" at bounding box center [1054, 209] width 127 height 32
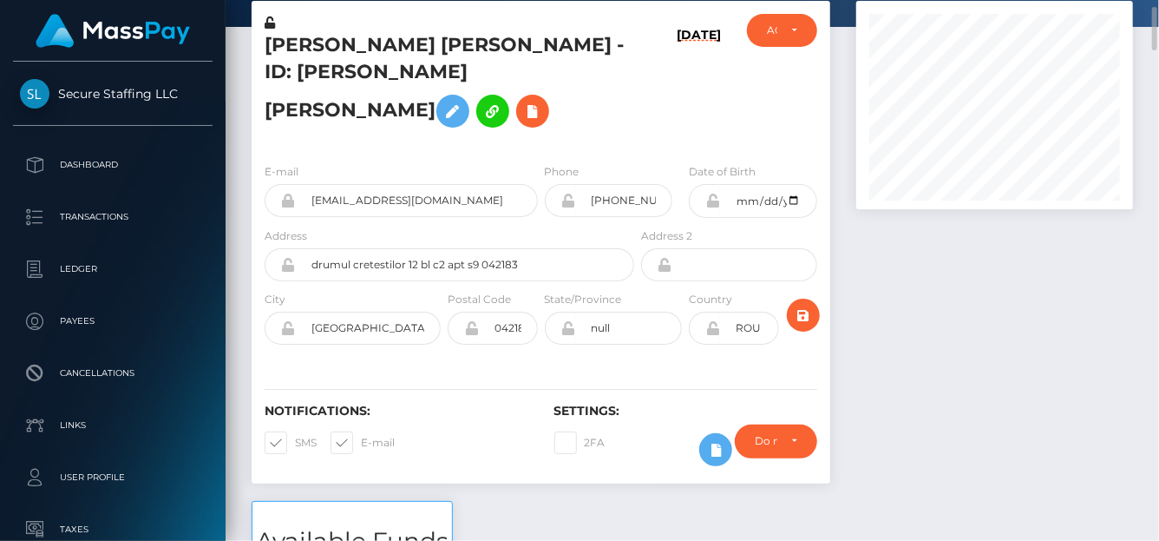
scroll to position [0, 0]
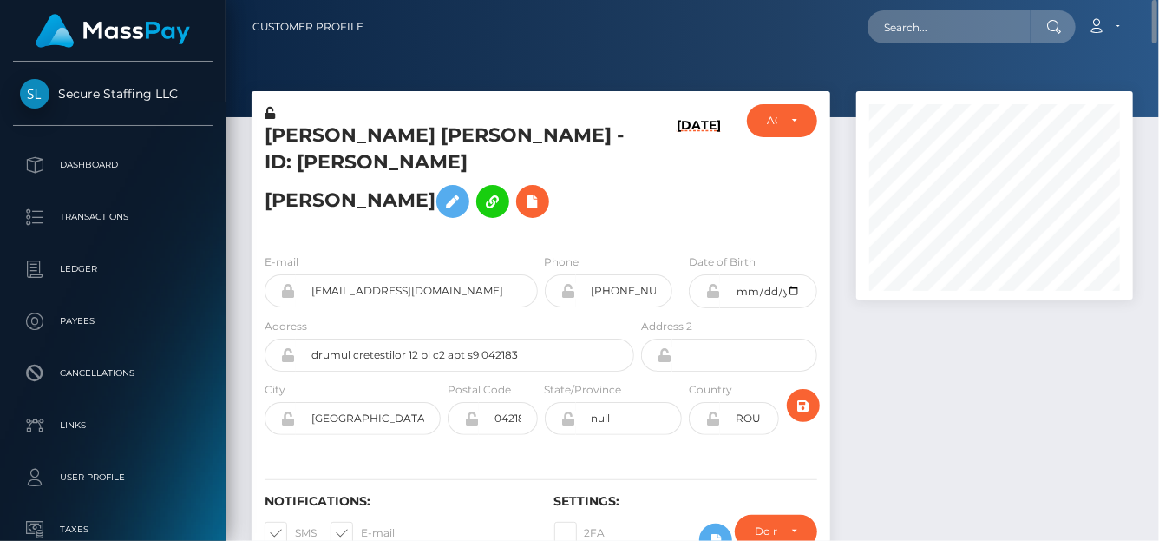
click at [962, 48] on nav "Customer Profile Loading... Loading... Account" at bounding box center [693, 27] width 934 height 54
click at [955, 33] on input "text" at bounding box center [949, 26] width 163 height 33
paste input "redick.amber@gmail.com"
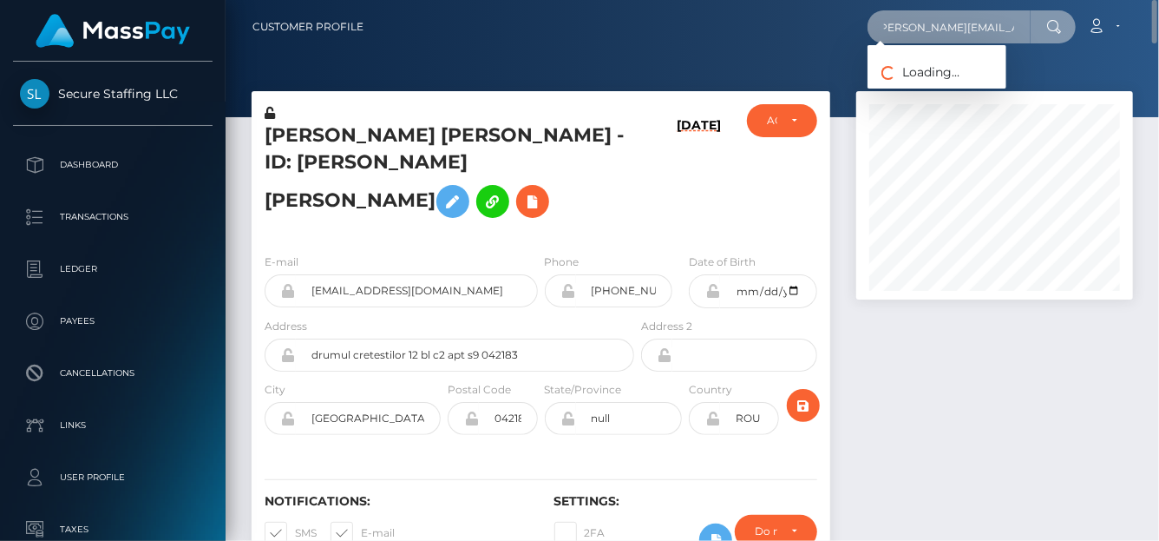
type input "redick.amber@gmail.com"
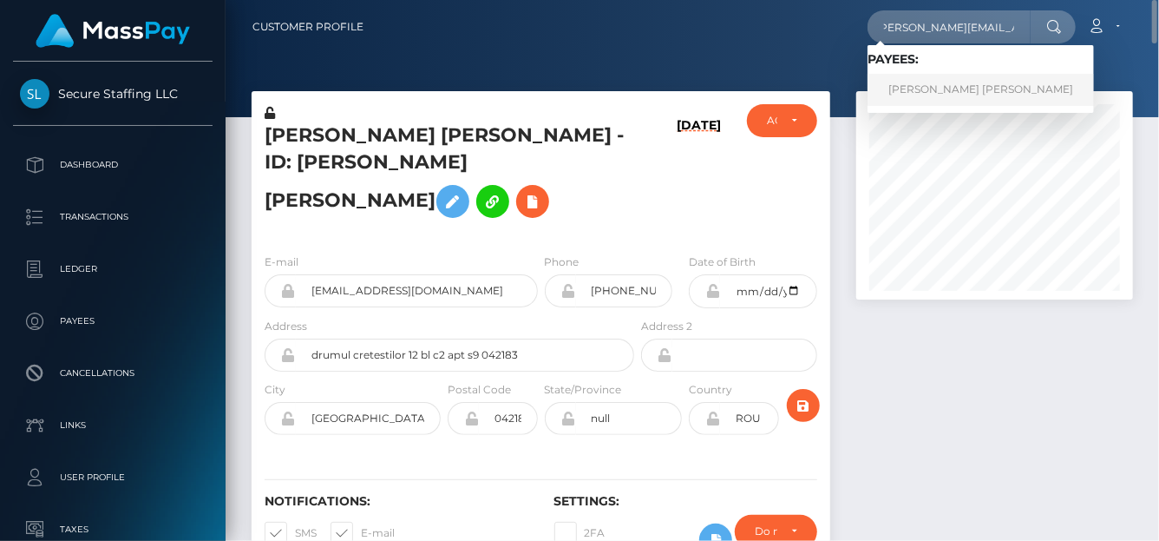
scroll to position [0, 0]
click at [936, 79] on link "Amber Irene Redick" at bounding box center [981, 90] width 226 height 32
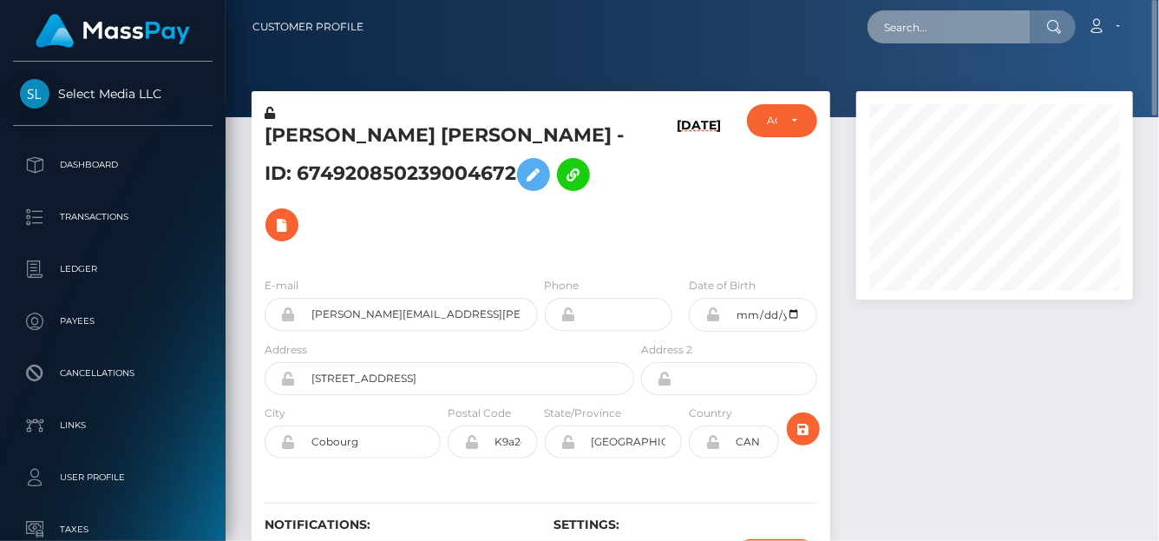
click at [920, 28] on input "text" at bounding box center [949, 26] width 163 height 33
paste input "kharisjeanmaree@gmail.com"
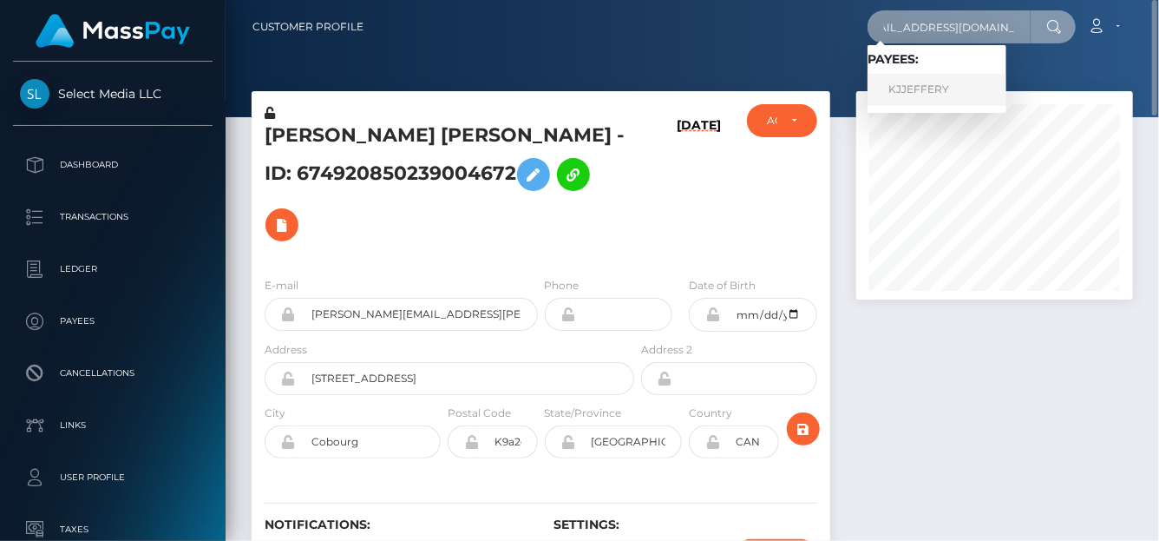
type input "kharisjeanmaree@gmail.com"
click at [913, 89] on link "KJJEFFERY" at bounding box center [937, 90] width 139 height 32
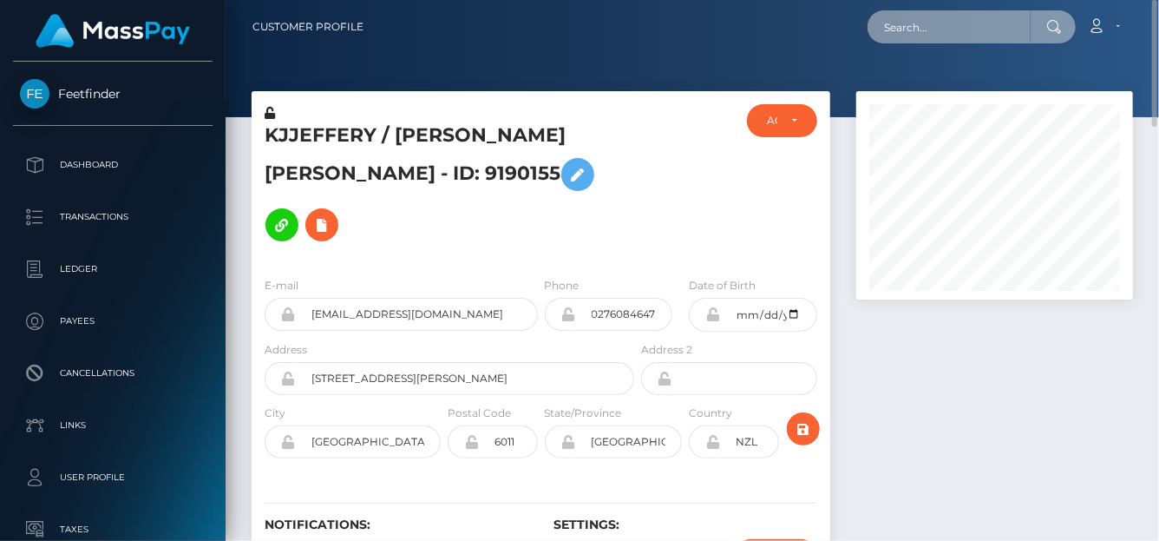
click at [948, 32] on input "text" at bounding box center [949, 26] width 163 height 33
paste input "[EMAIL_ADDRESS][DOMAIN_NAME]"
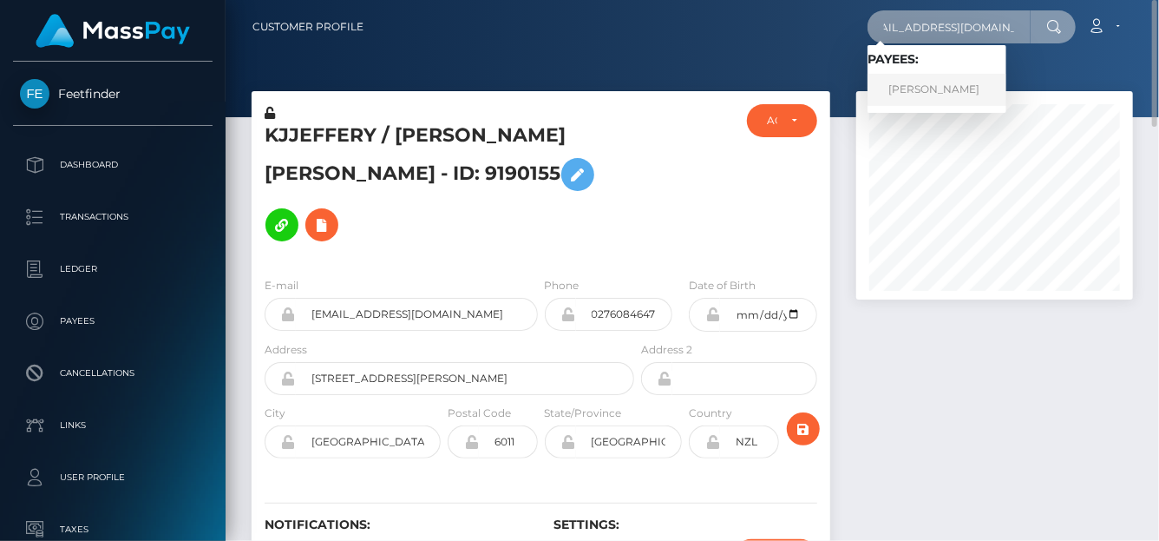
type input "[EMAIL_ADDRESS][DOMAIN_NAME]"
click at [916, 88] on link "[PERSON_NAME]" at bounding box center [937, 90] width 139 height 32
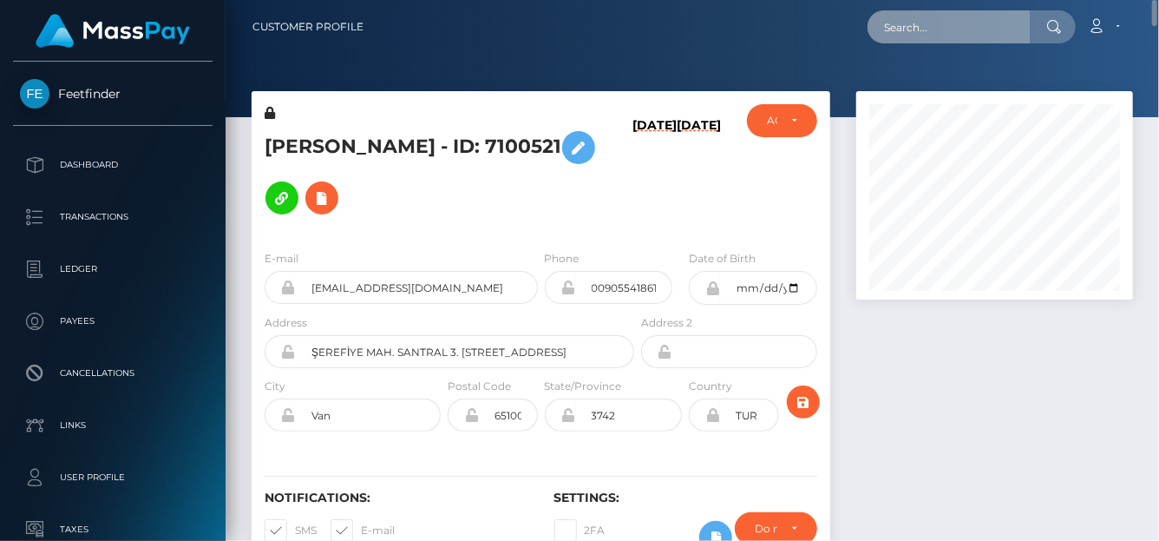
click at [940, 22] on input "text" at bounding box center [949, 26] width 163 height 33
paste input "[PERSON_NAME][EMAIL_ADDRESS][DOMAIN_NAME]"
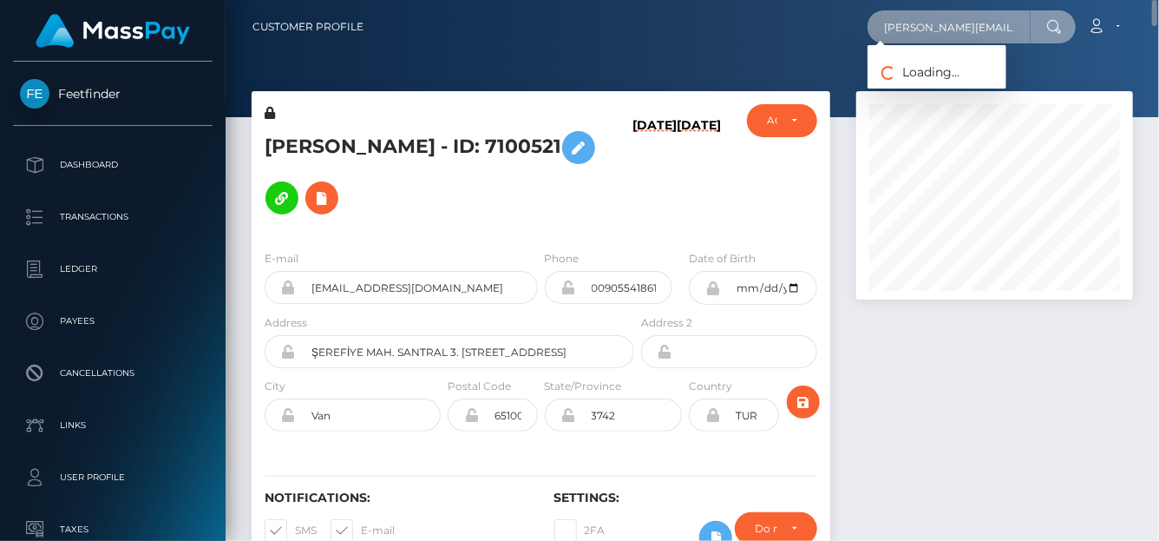
scroll to position [0, 23]
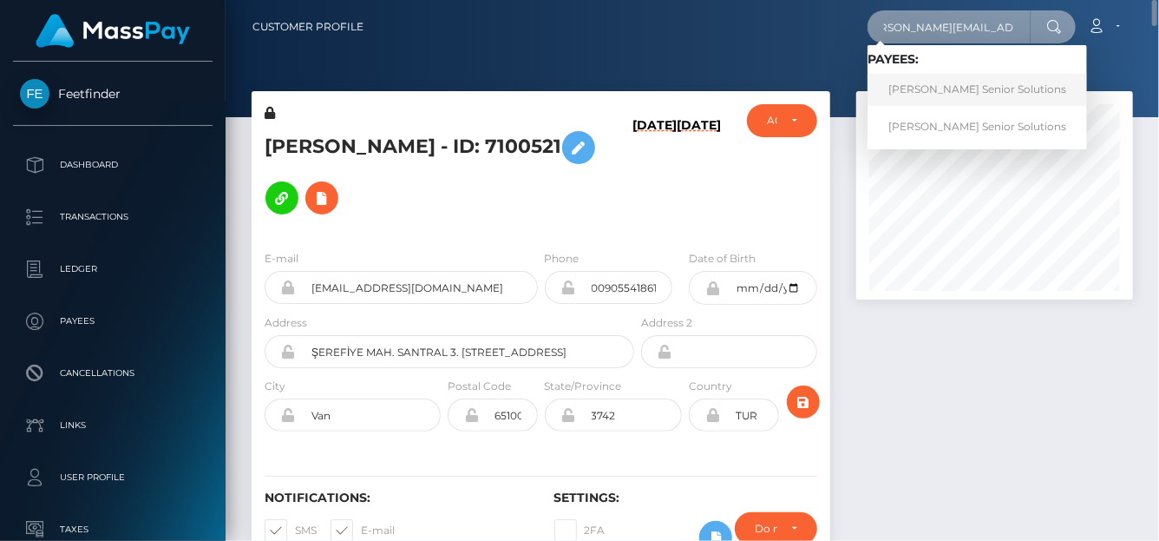
type input "[PERSON_NAME][EMAIL_ADDRESS][DOMAIN_NAME]"
click at [936, 98] on link "[PERSON_NAME] Senior Solutions" at bounding box center [978, 90] width 220 height 32
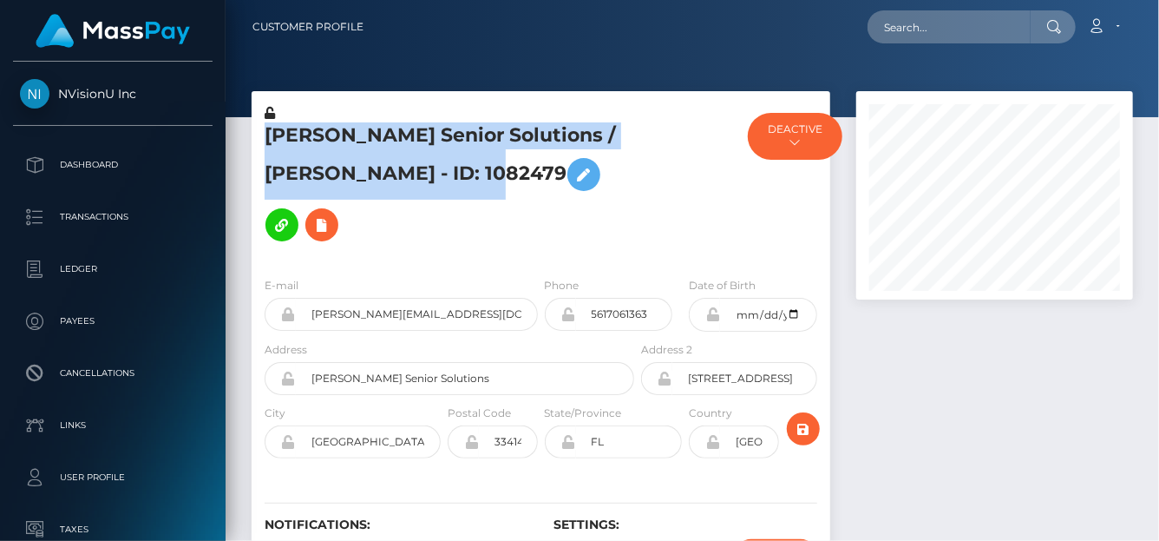
scroll to position [208, 277]
click at [454, 167] on div "[PERSON_NAME] Senior Solutions / [PERSON_NAME] - ID: 1082479 DEACTIVE MassPay -…" at bounding box center [541, 353] width 605 height 524
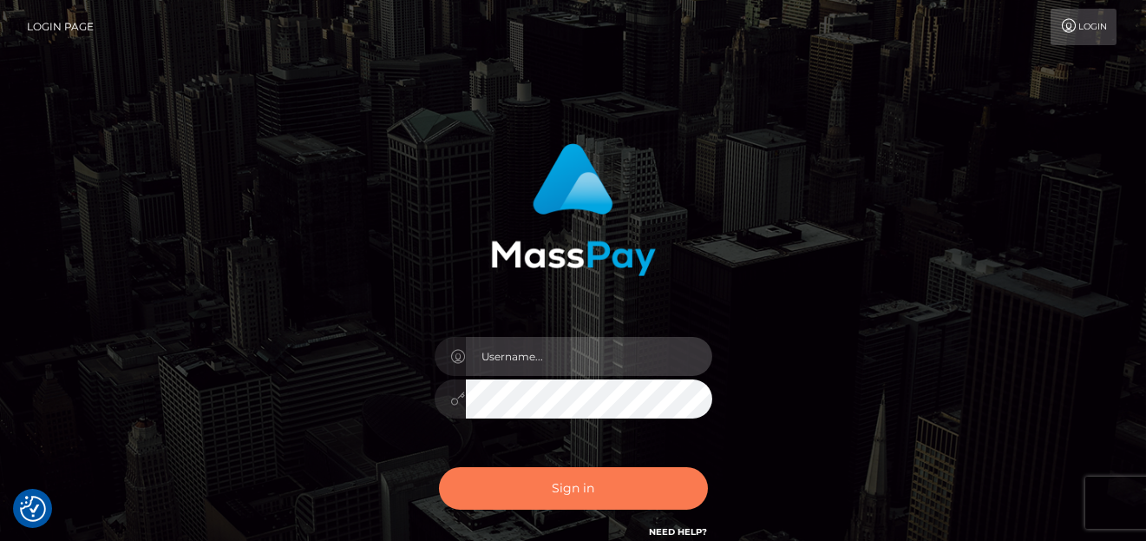
type input "[PERSON_NAME]"
click at [583, 486] on button "Sign in" at bounding box center [573, 488] width 269 height 43
type input "[PERSON_NAME]"
click at [545, 498] on button "Sign in" at bounding box center [573, 488] width 269 height 43
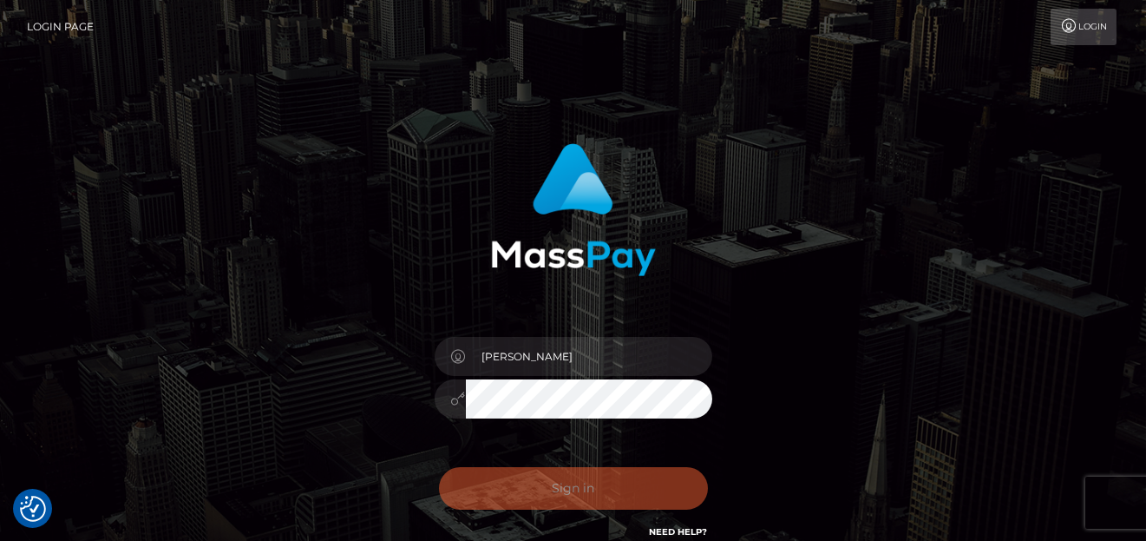
click at [546, 489] on div "0cAFcWeA7Qr8h0zMLmsdWtxyCmyrrzmVM5E6r2C31_lMlQ8Y9DBzJWOtmS5nRTOQWkCbJzi7Qx3Wi0p…" at bounding box center [574, 494] width 304 height 77
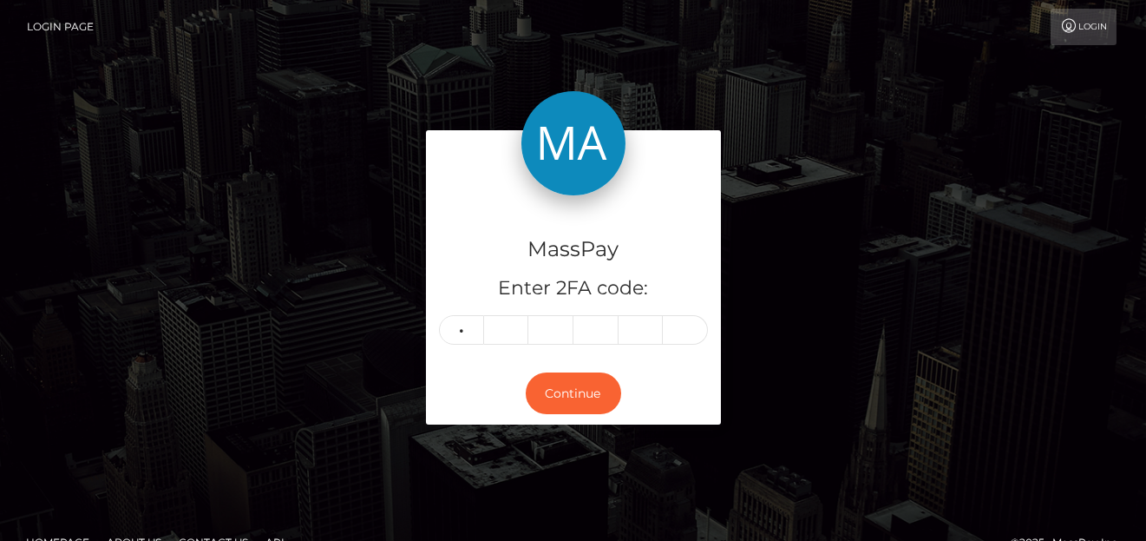
type input "6"
type input "3"
type input "1"
type input "3"
type input "0"
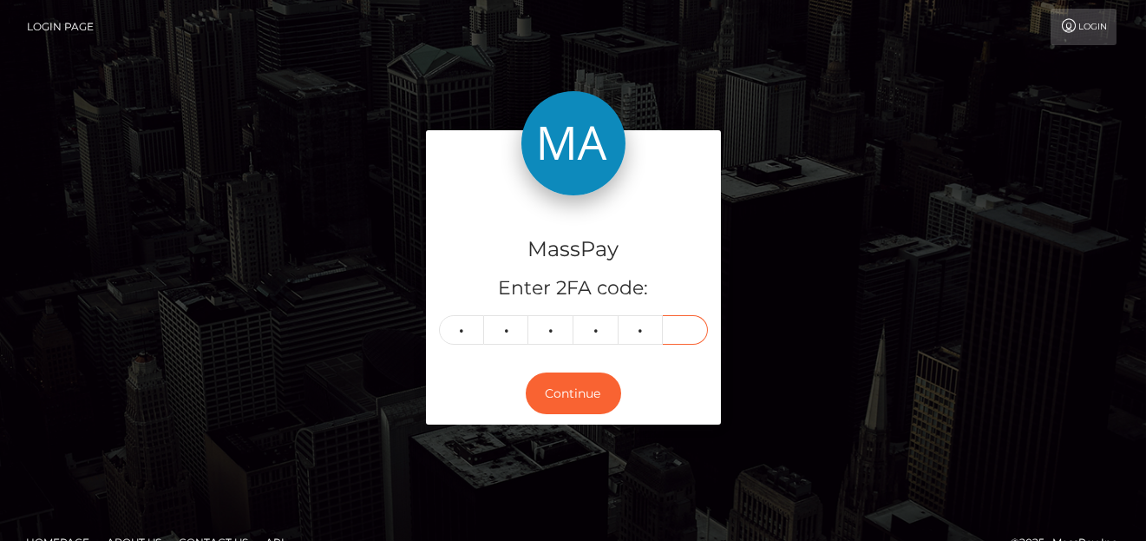
type input "7"
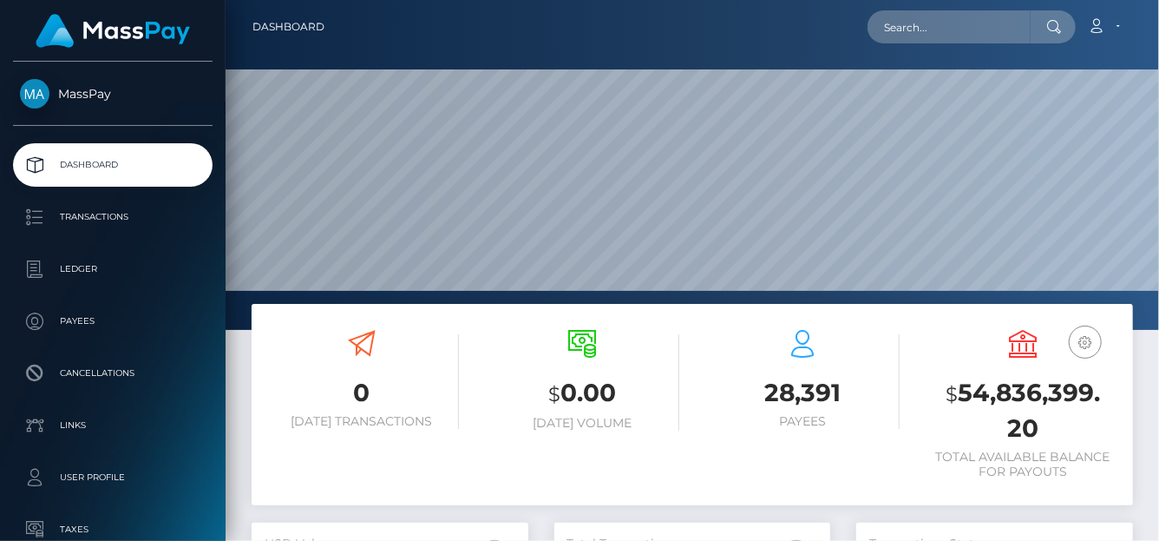
scroll to position [307, 277]
click at [986, 47] on nav "Dashboard Loading... Loading... Account Edit Profile" at bounding box center [693, 27] width 934 height 54
click at [942, 12] on input "text" at bounding box center [949, 26] width 163 height 33
paste input "val.delnevo@gmail.com"
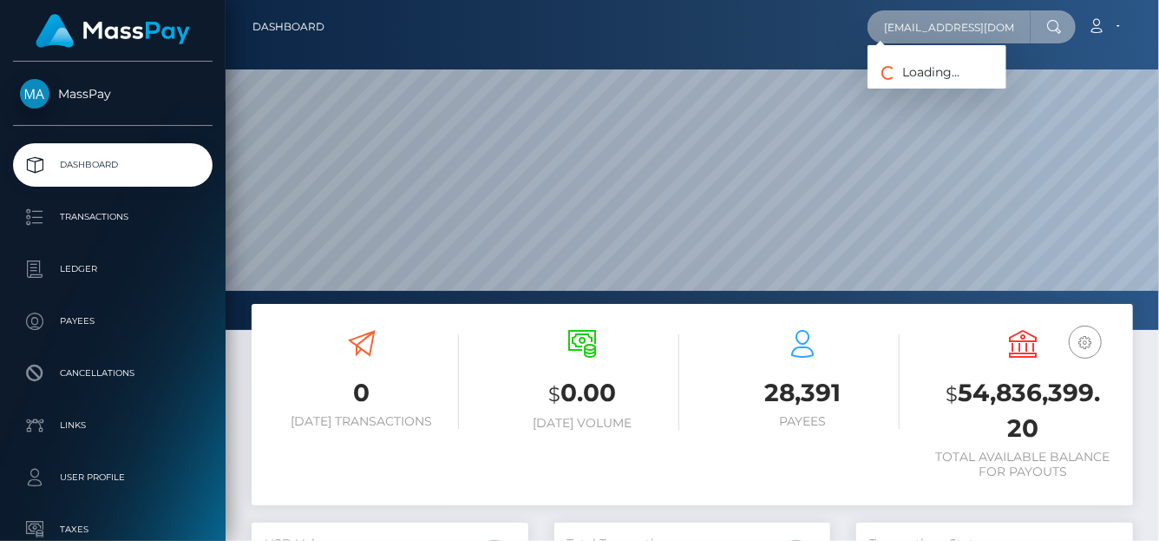
click at [871, 37] on div "val.delnevo@gmail.com Loading... Loading..." at bounding box center [972, 26] width 208 height 33
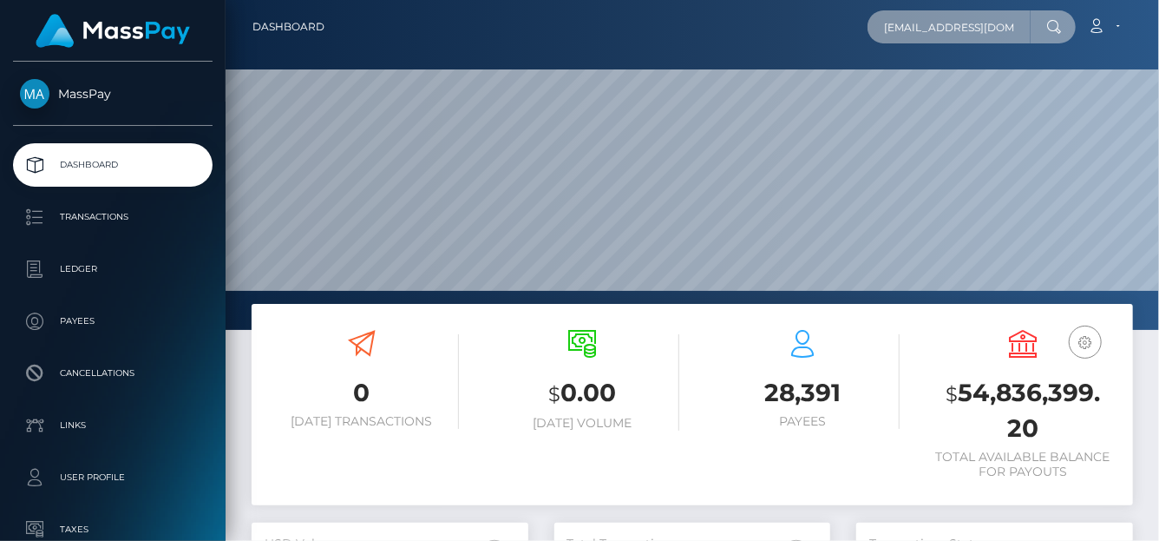
drag, startPoint x: 876, startPoint y: 33, endPoint x: 1064, endPoint y: 22, distance: 187.8
click at [1064, 22] on div "val.delnevo@gmail.com Loading... Loading..." at bounding box center [972, 26] width 208 height 33
paste input "eramonella69"
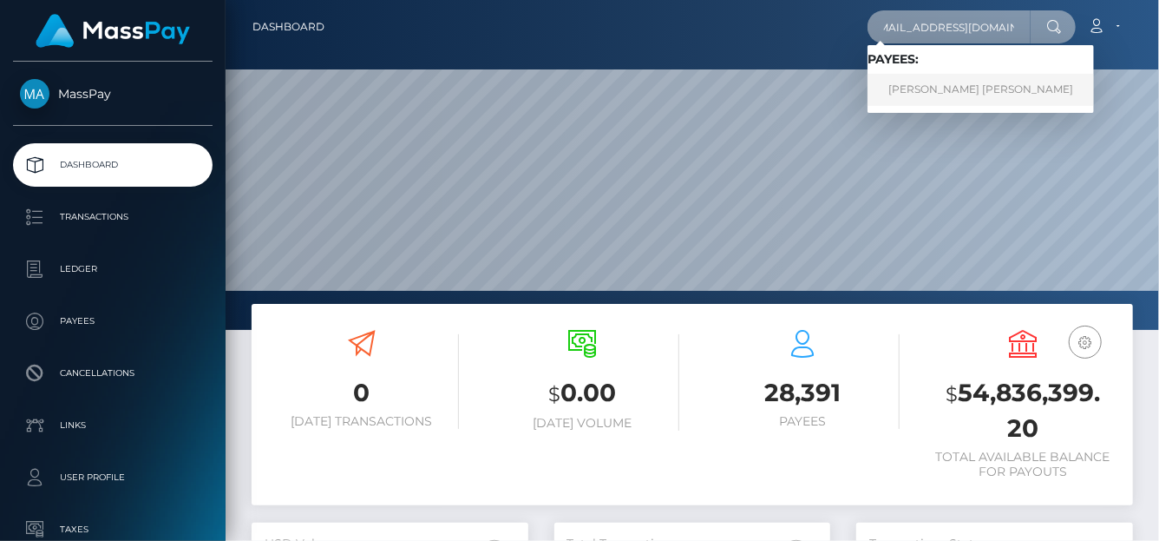
type input "veramonella69@gmail.com"
click at [972, 88] on link "VALENTINA ANDREA DELNEVO" at bounding box center [981, 90] width 226 height 32
